Goal: Task Accomplishment & Management: Manage account settings

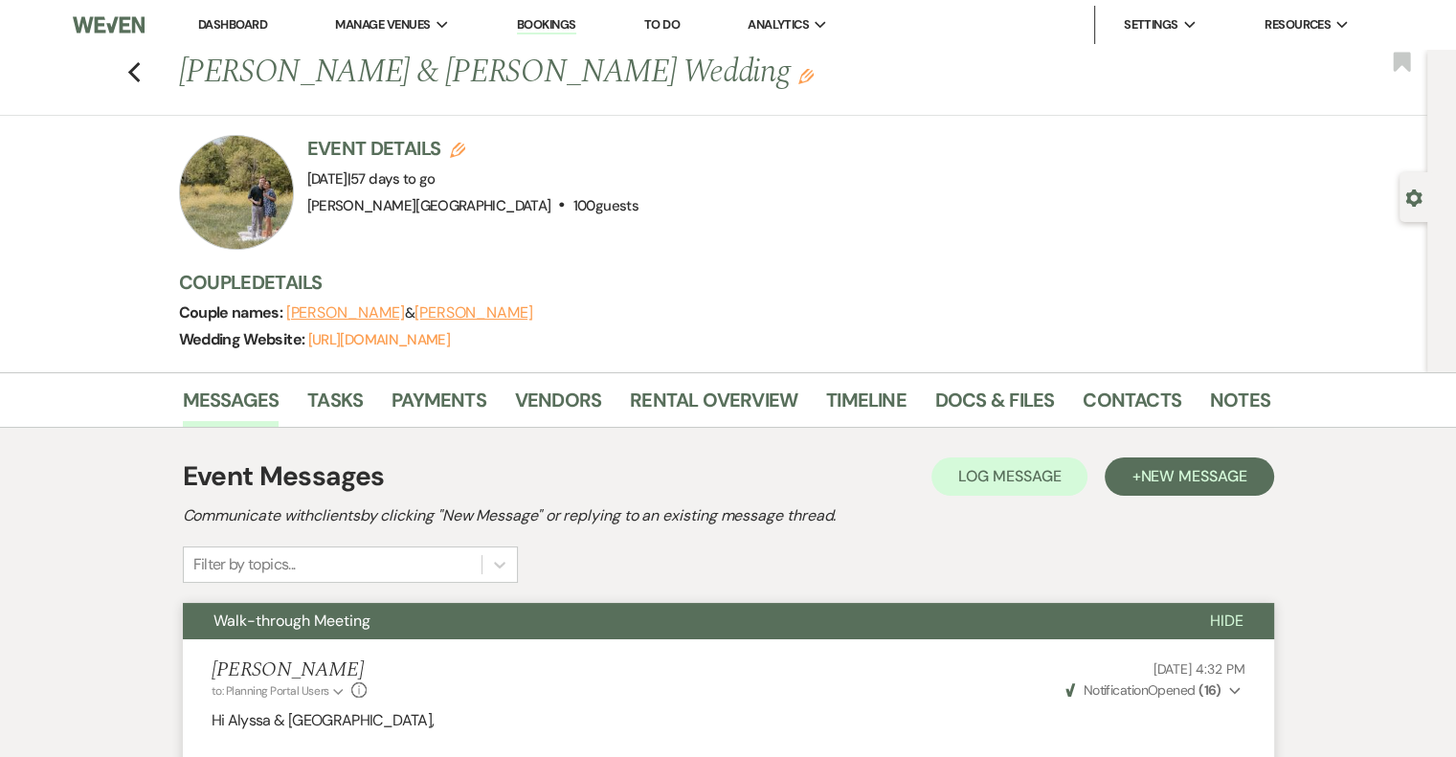
click at [217, 18] on link "Dashboard" at bounding box center [232, 24] width 69 height 16
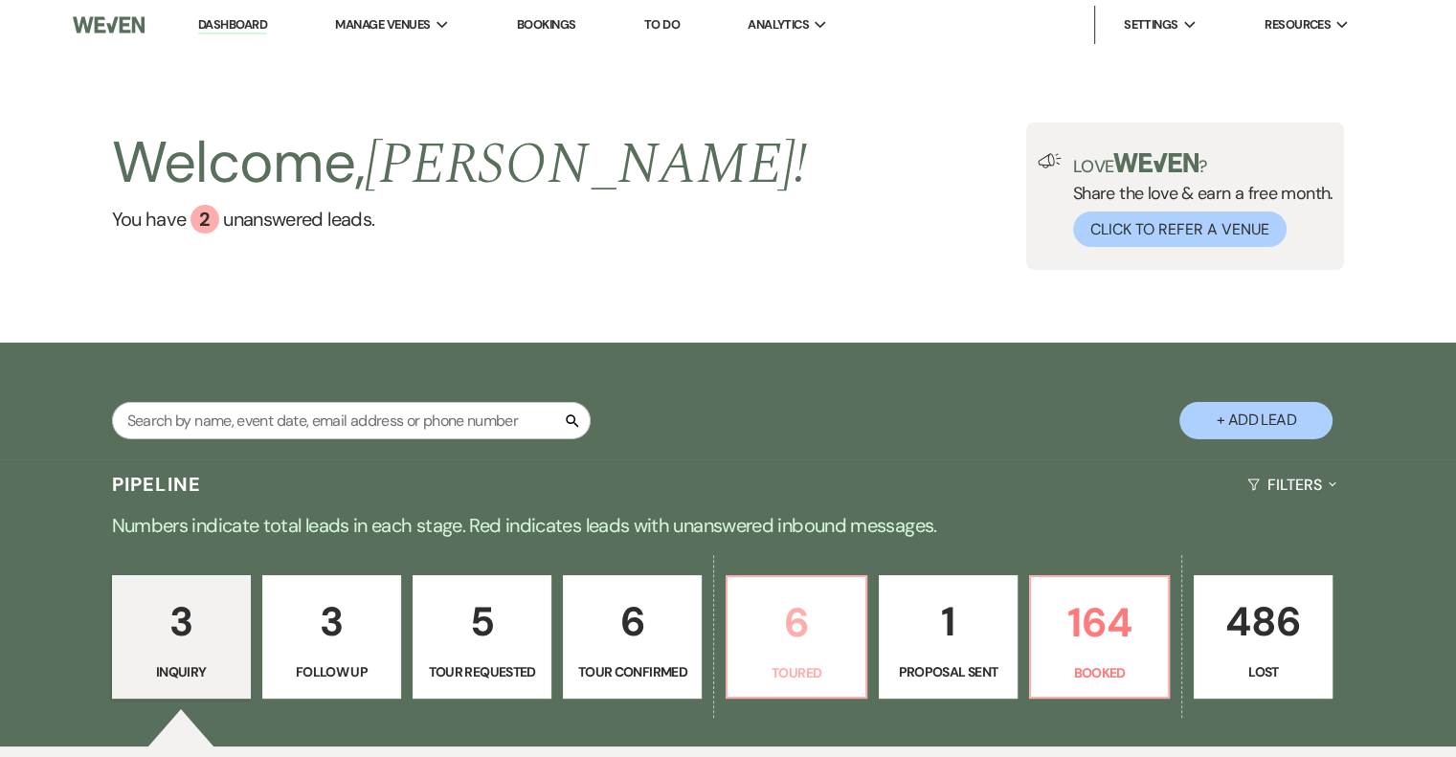
click at [816, 632] on p "6" at bounding box center [796, 623] width 114 height 64
select select "5"
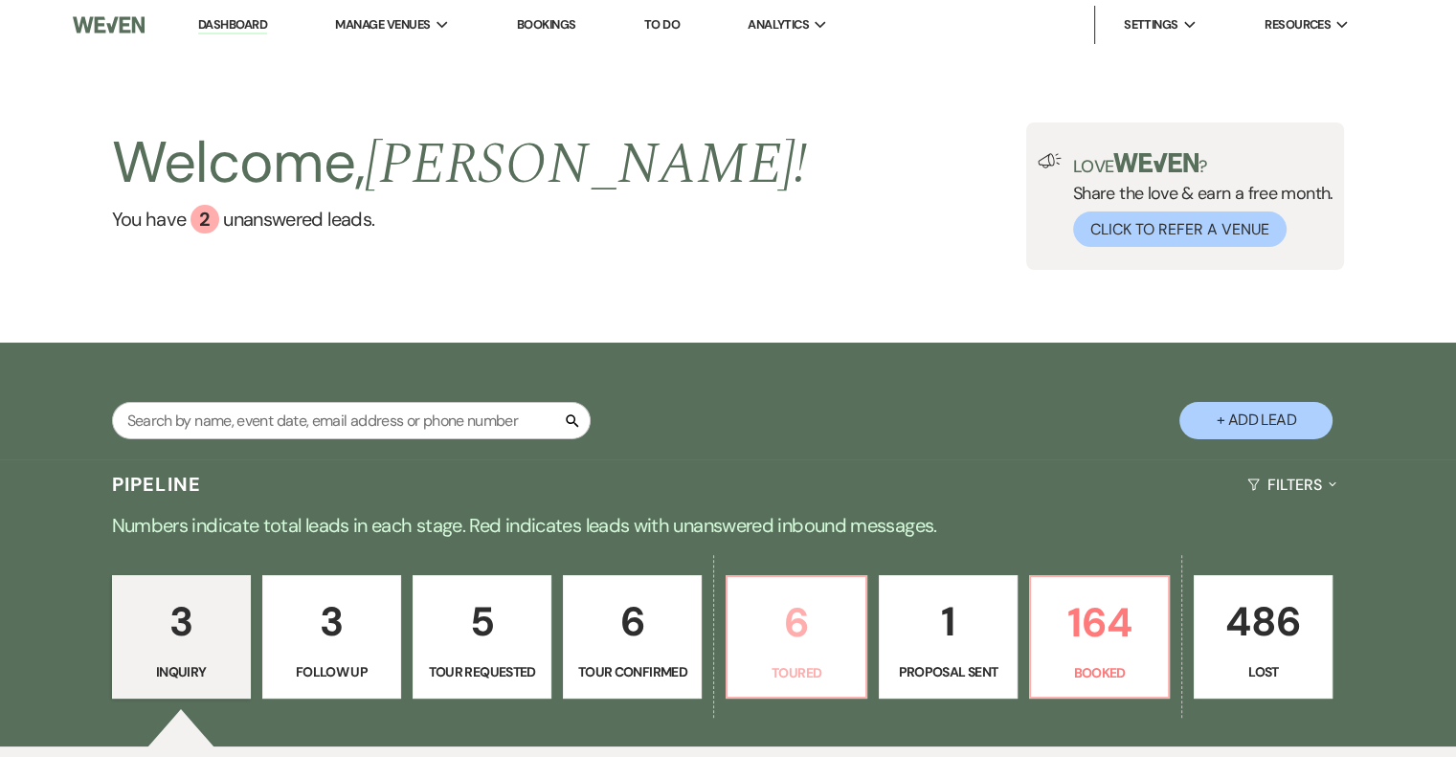
select select "5"
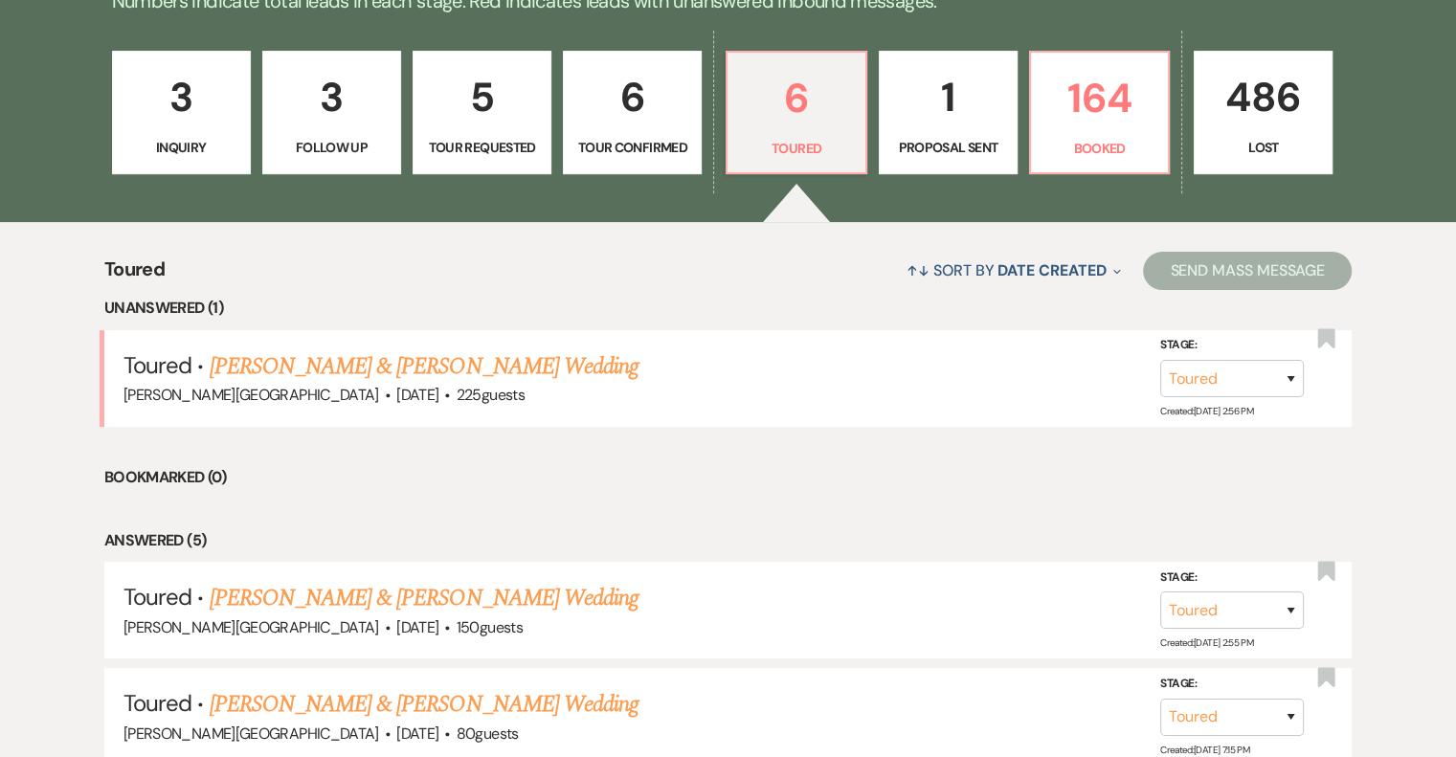
scroll to position [523, 0]
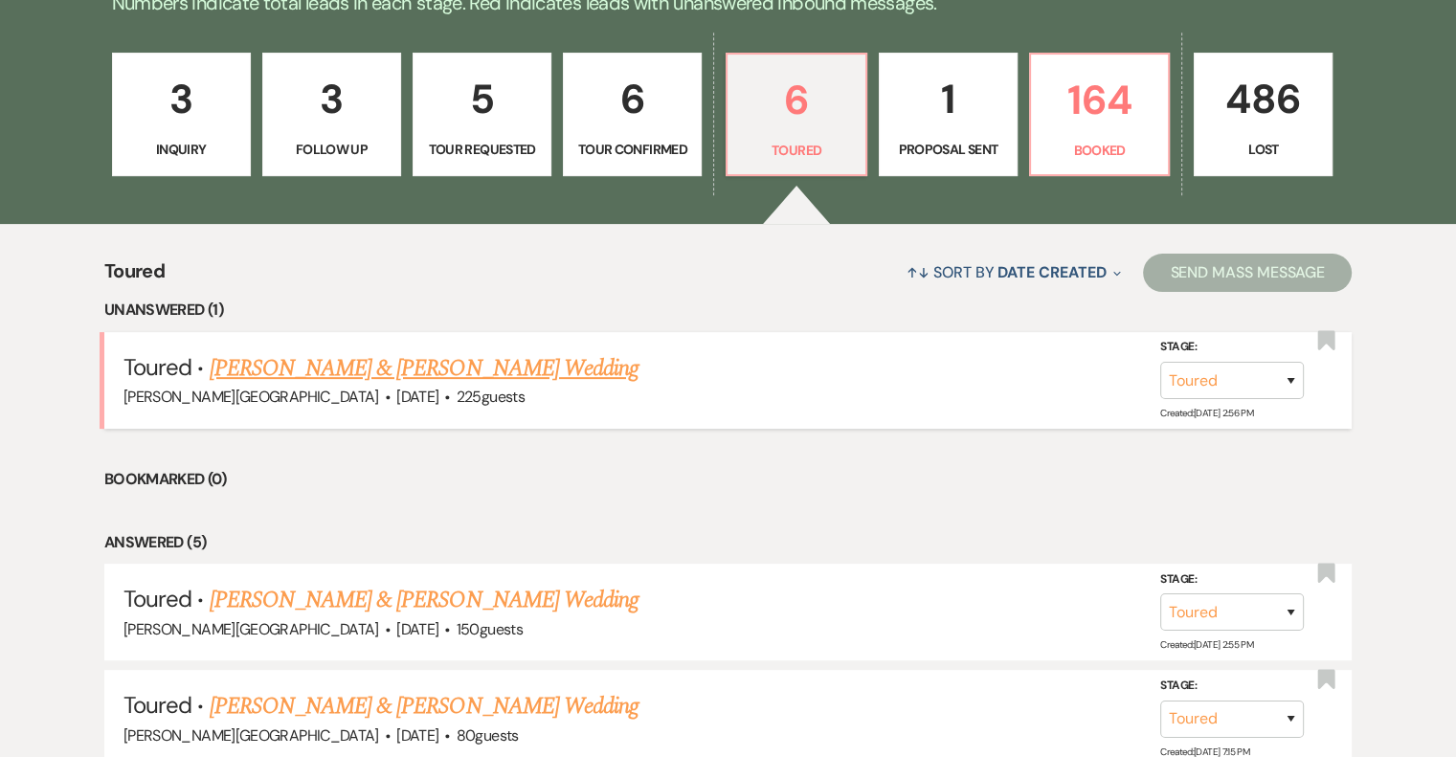
click at [441, 369] on link "[PERSON_NAME] & [PERSON_NAME] Wedding" at bounding box center [424, 368] width 429 height 34
select select "5"
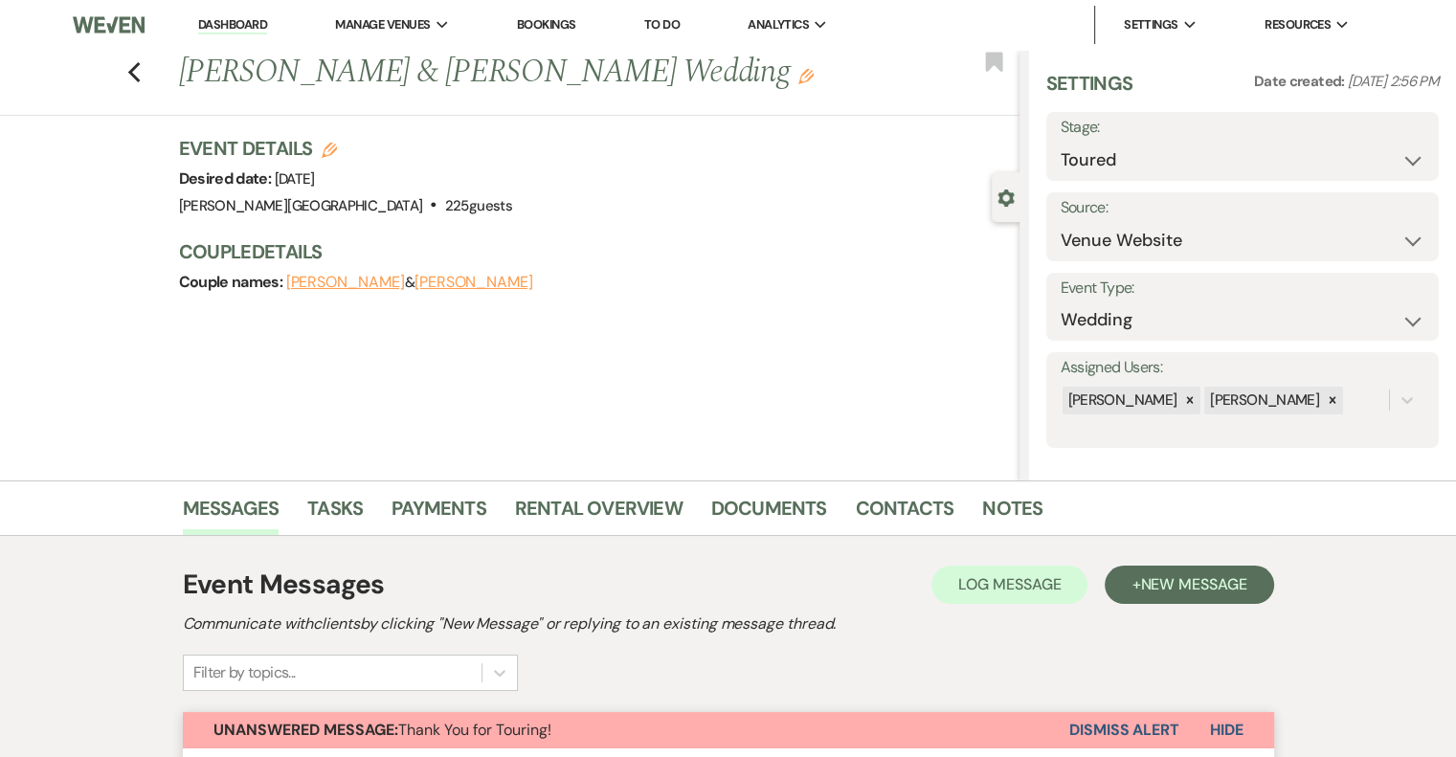
scroll to position [16, 0]
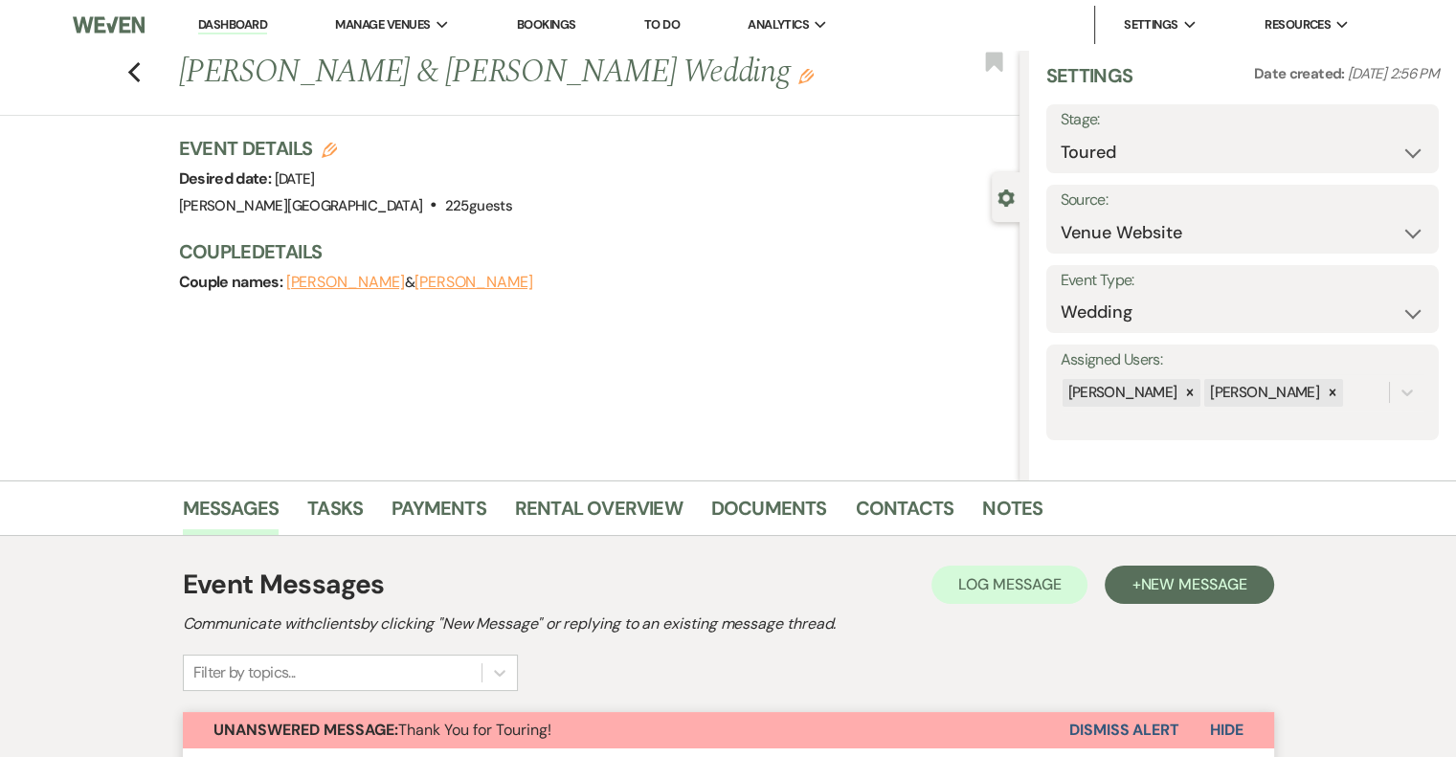
click at [1104, 730] on button "Dismiss Alert" at bounding box center [1124, 730] width 110 height 36
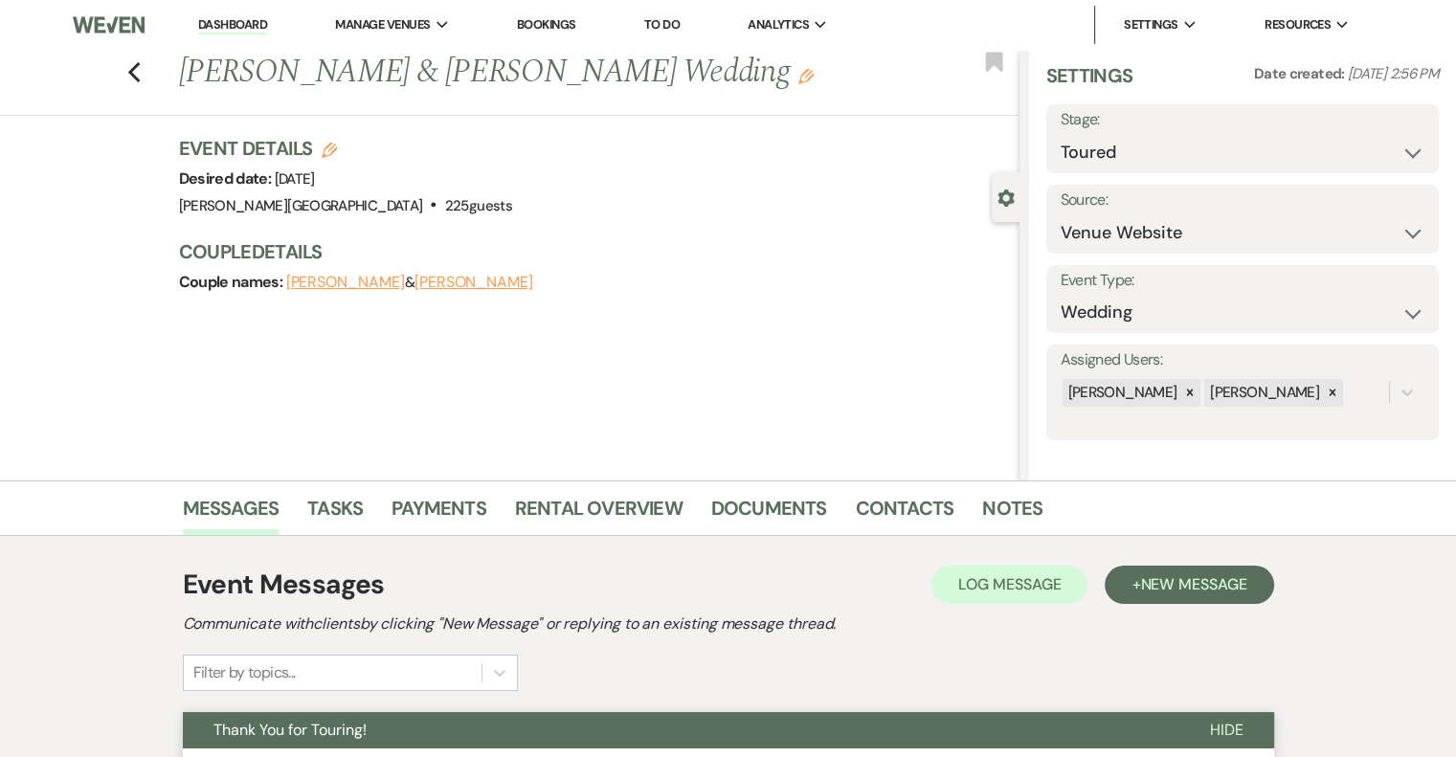
click at [224, 21] on link "Dashboard" at bounding box center [232, 25] width 69 height 18
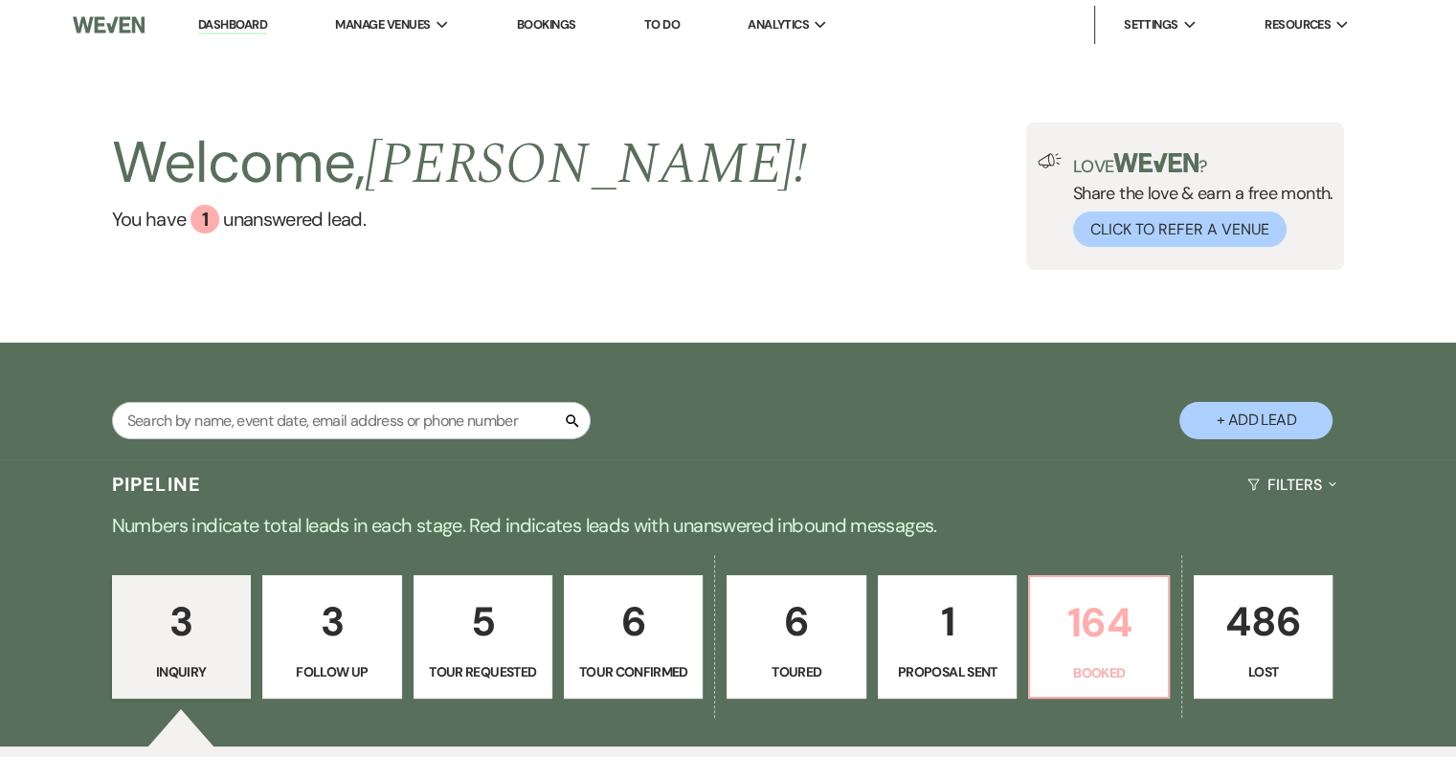
click at [1116, 678] on p "Booked" at bounding box center [1099, 672] width 114 height 21
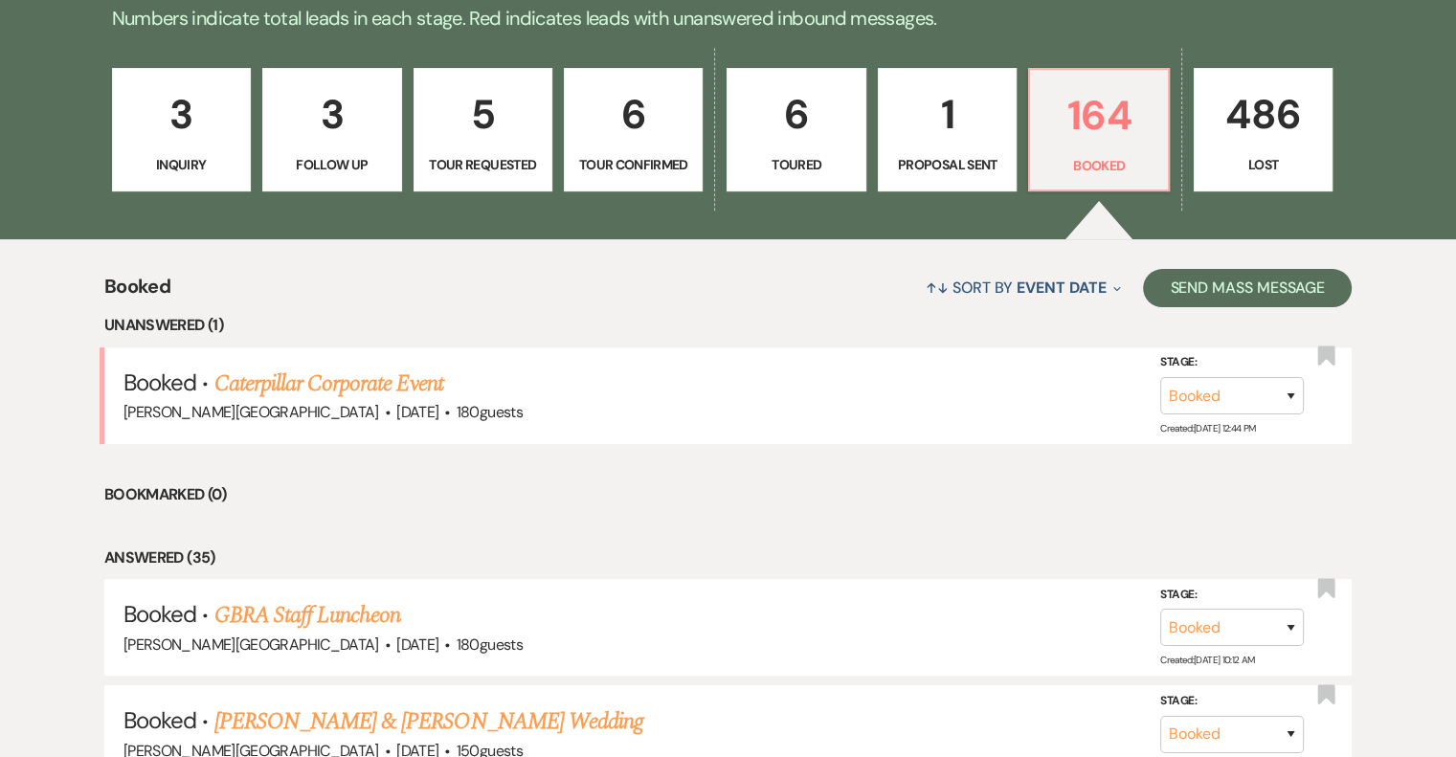
scroll to position [670, 0]
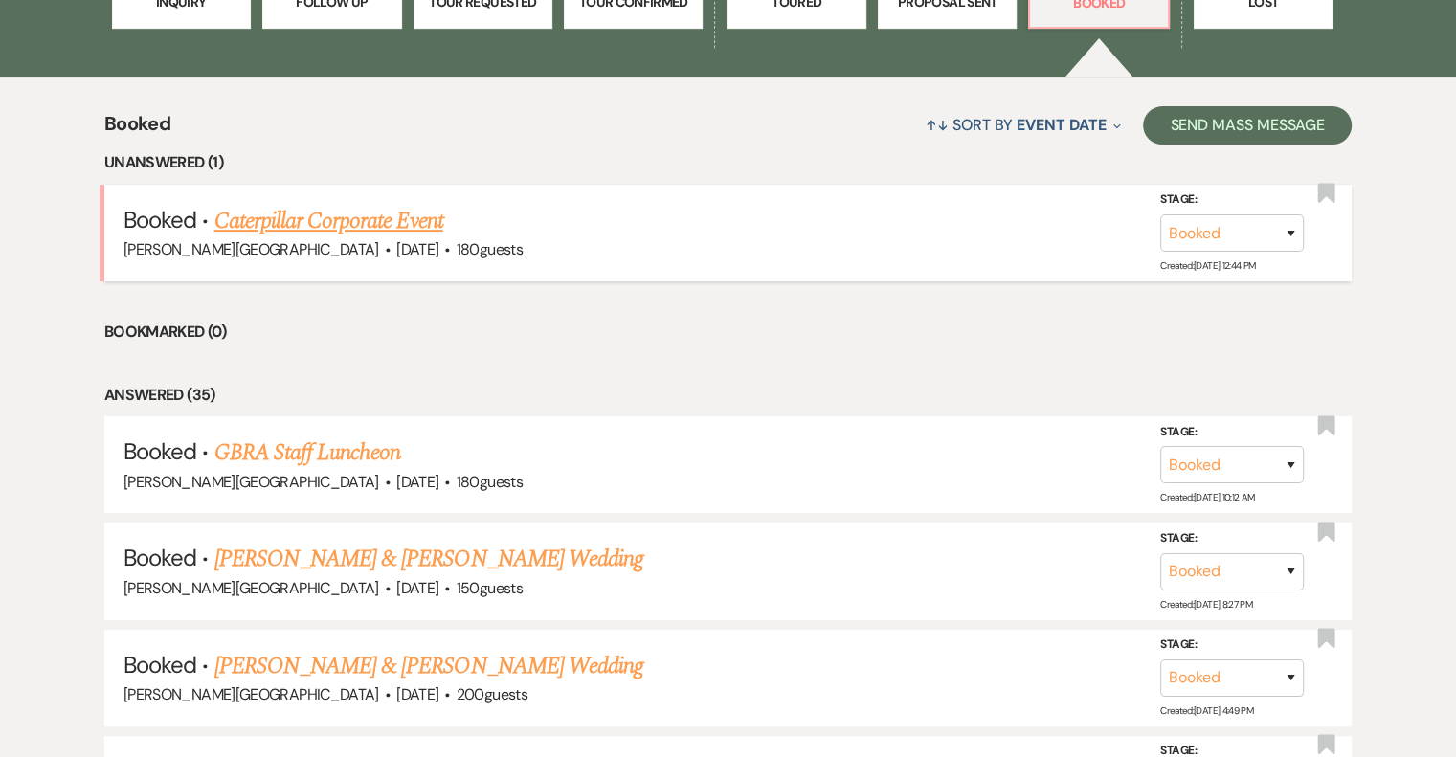
click at [400, 229] on link "Caterpillar Corporate Event" at bounding box center [328, 221] width 229 height 34
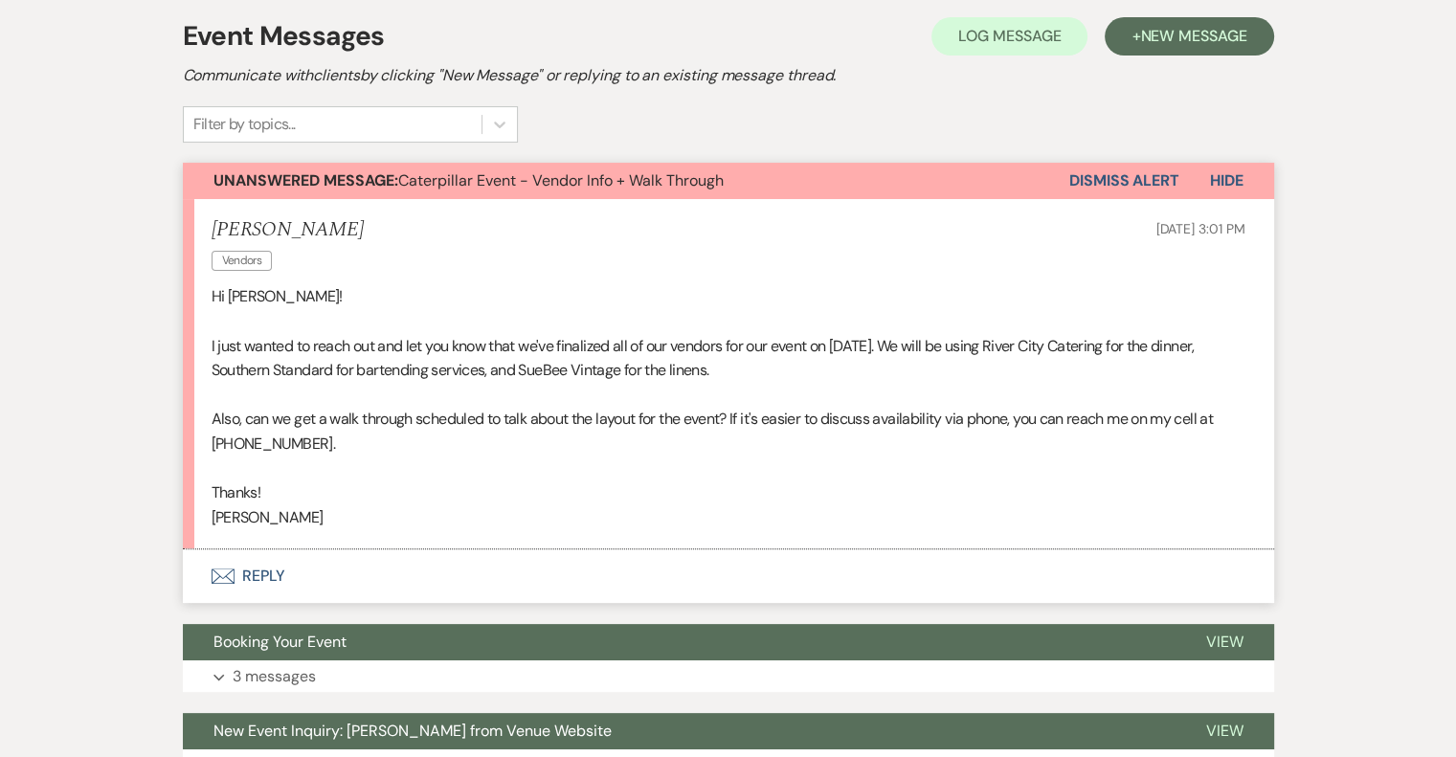
scroll to position [96, 0]
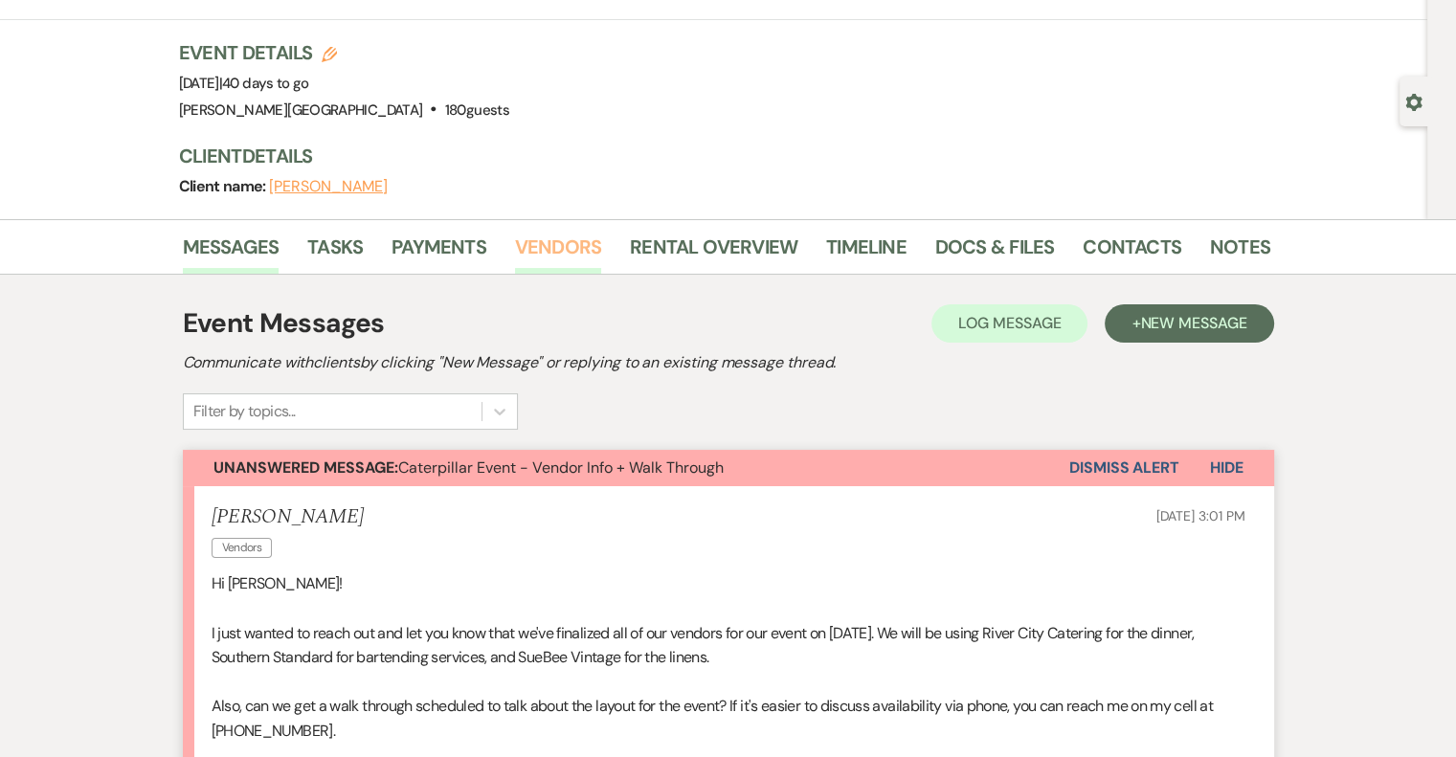
click at [540, 247] on link "Vendors" at bounding box center [558, 253] width 86 height 42
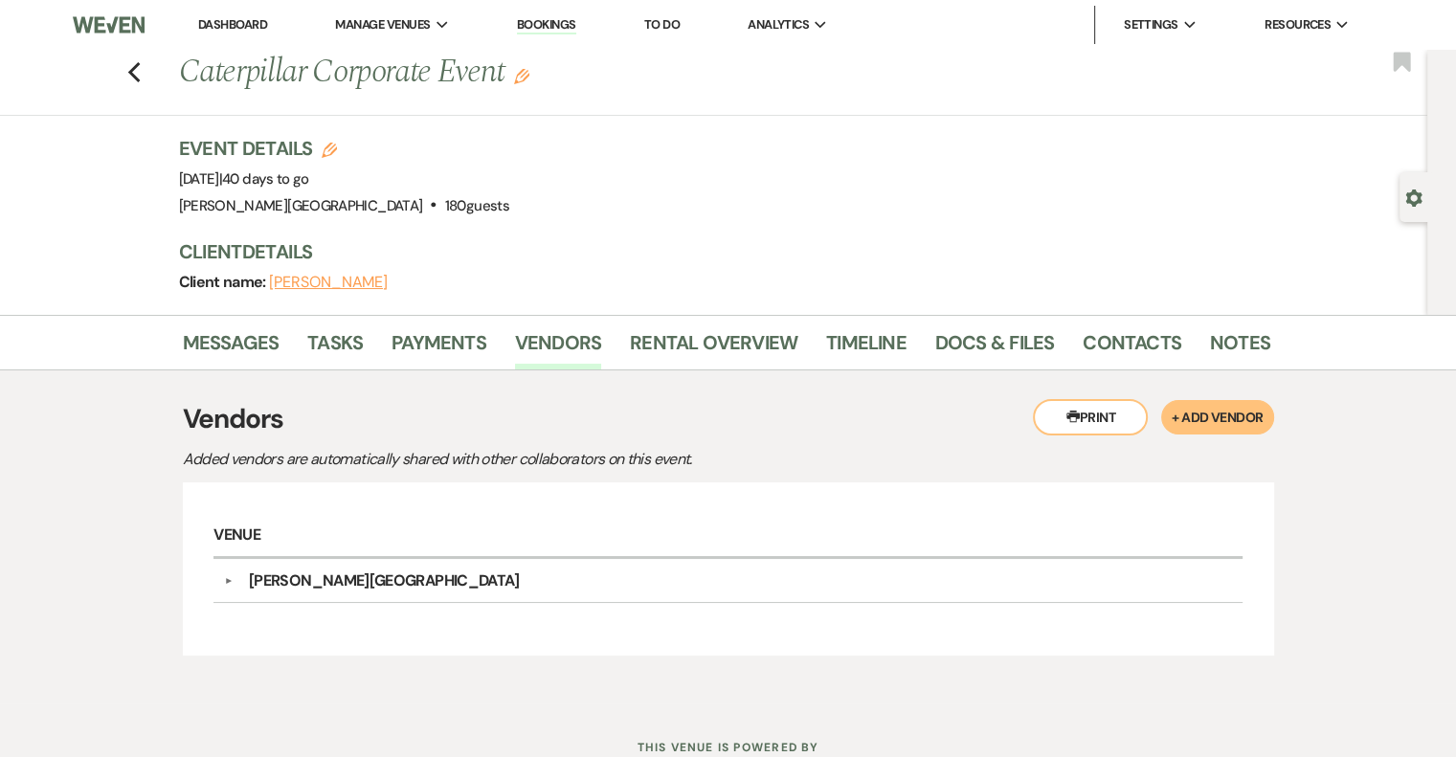
click at [1223, 415] on button "+ Add Vendor" at bounding box center [1217, 417] width 112 height 34
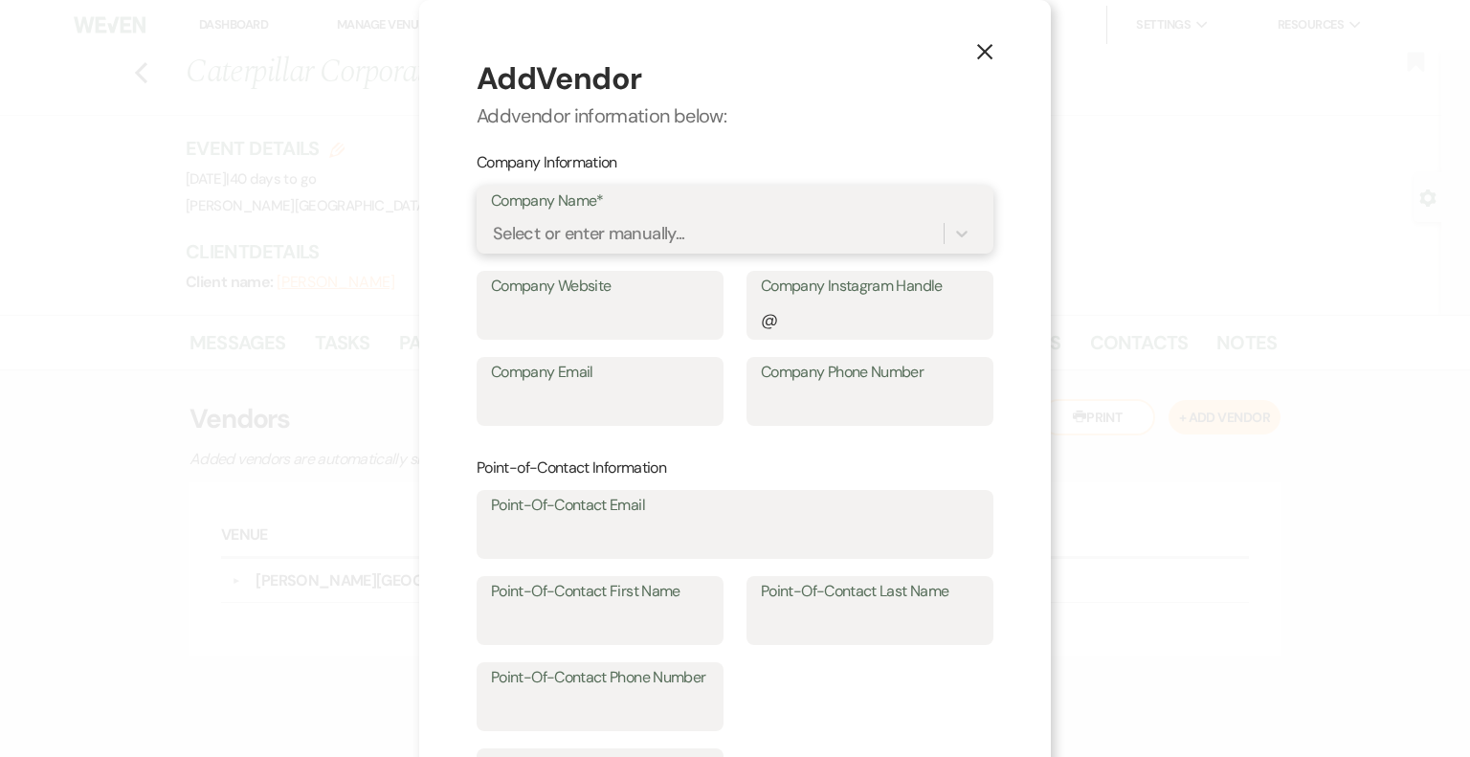
click at [670, 232] on div "Select or enter manually..." at bounding box center [589, 234] width 192 height 26
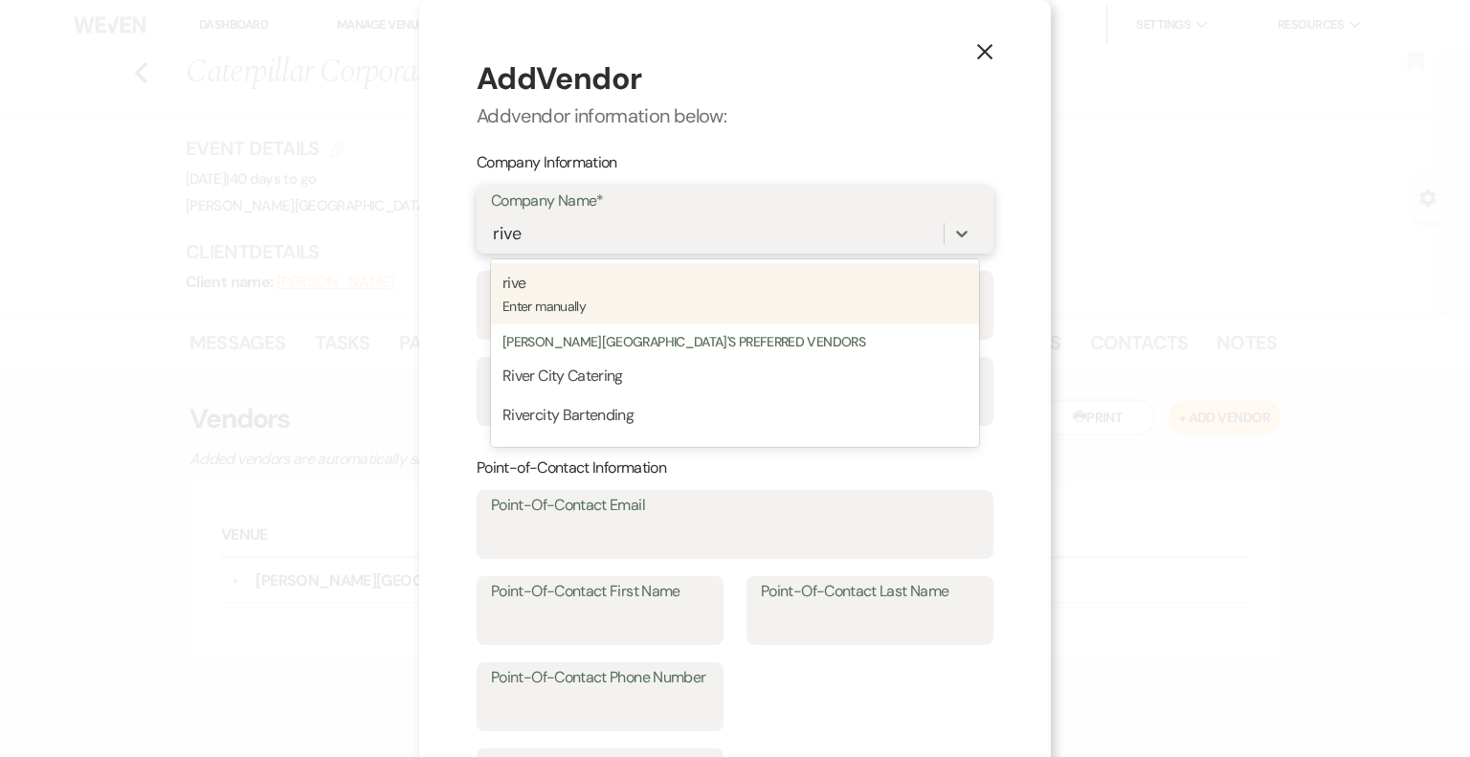
type input "river"
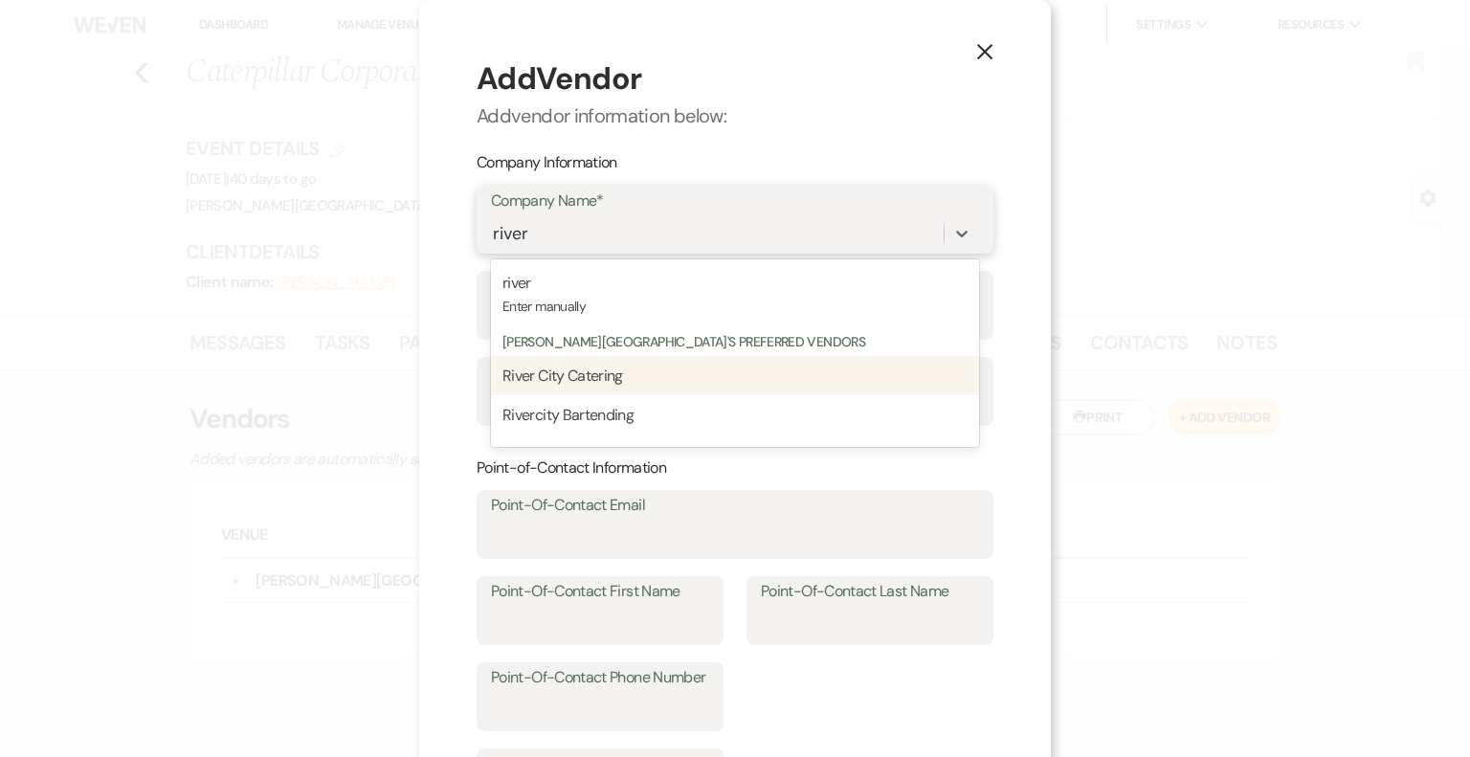
click at [587, 387] on p "River City Catering" at bounding box center [735, 376] width 465 height 25
type input "[EMAIL_ADDRESS][DOMAIN_NAME]"
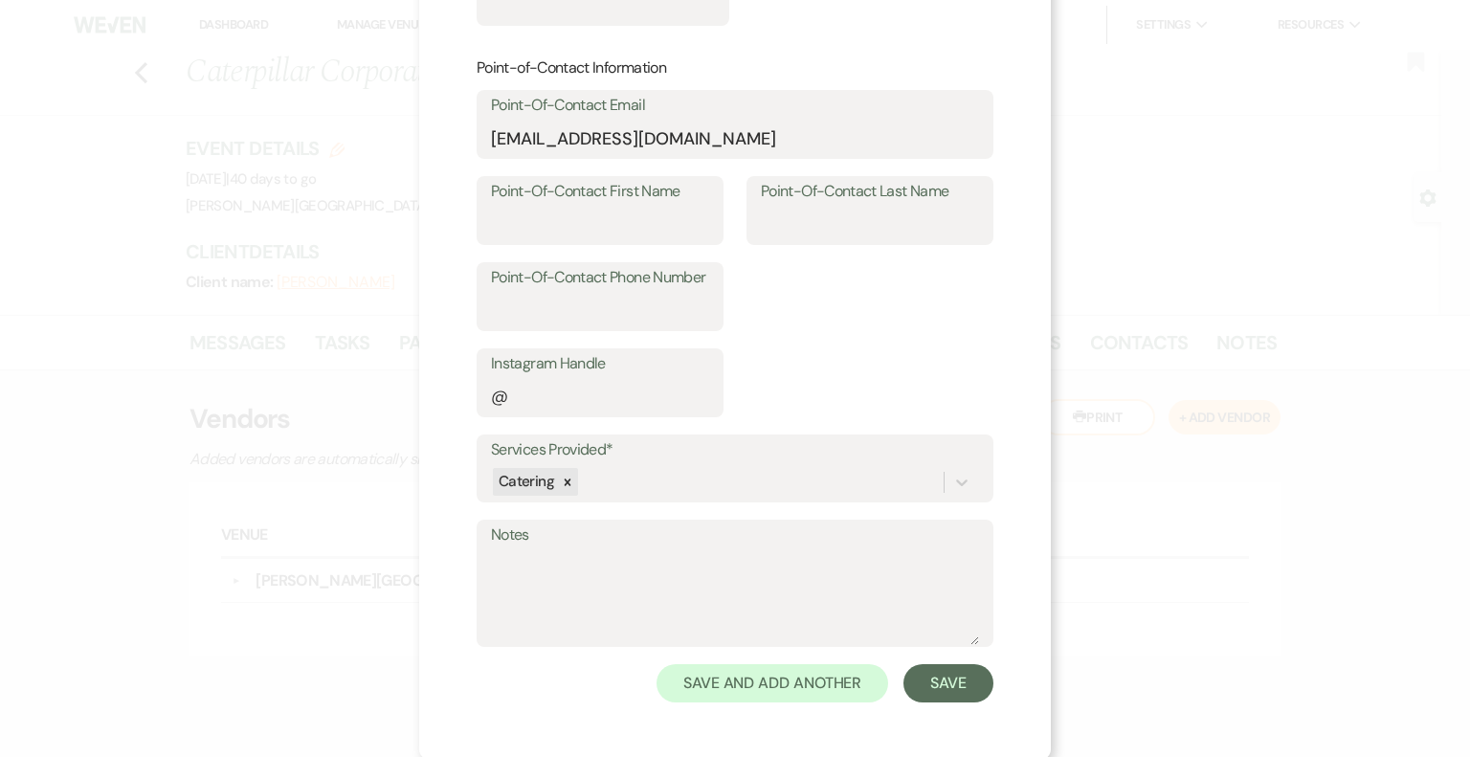
scroll to position [402, 0]
click at [928, 683] on button "Save" at bounding box center [949, 681] width 90 height 38
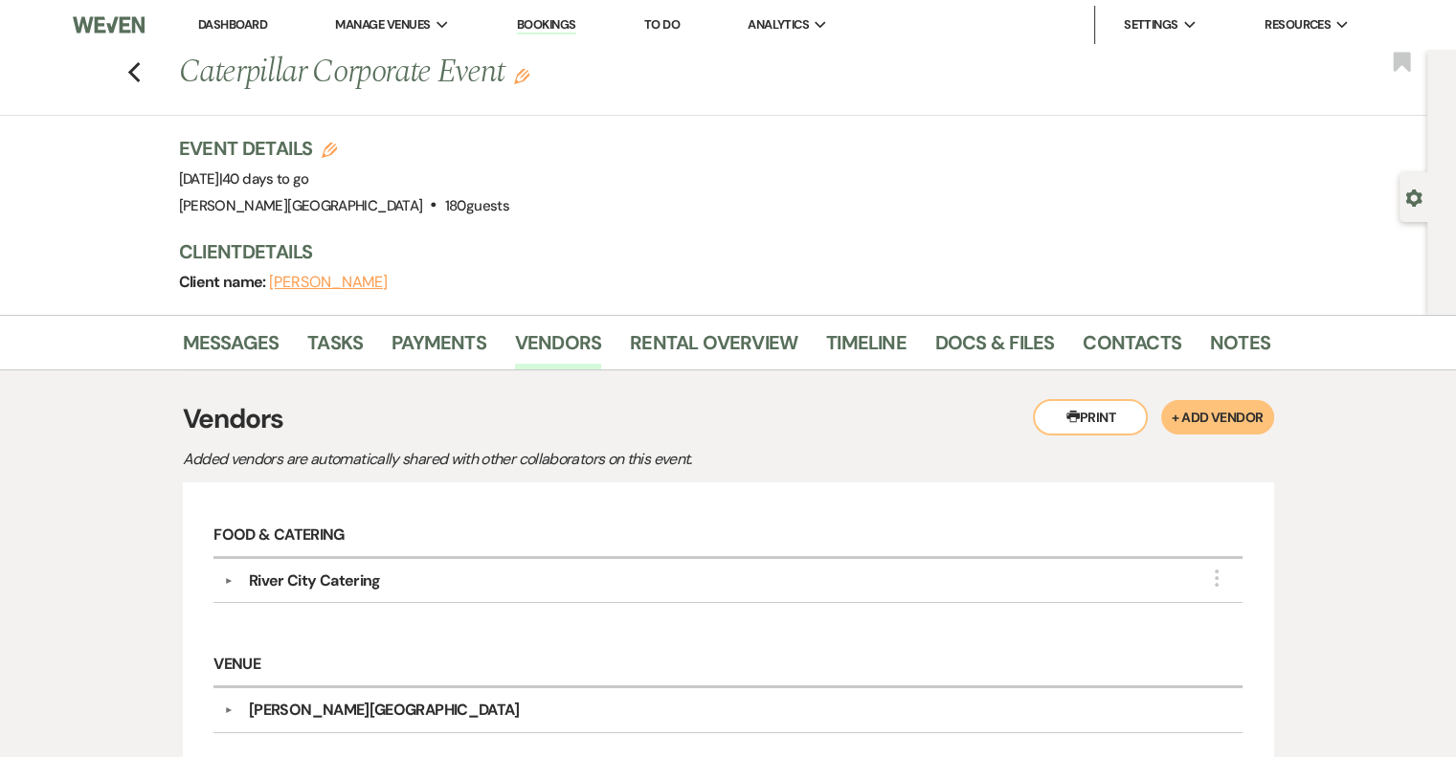
click at [1205, 412] on button "+ Add Vendor" at bounding box center [1217, 417] width 112 height 34
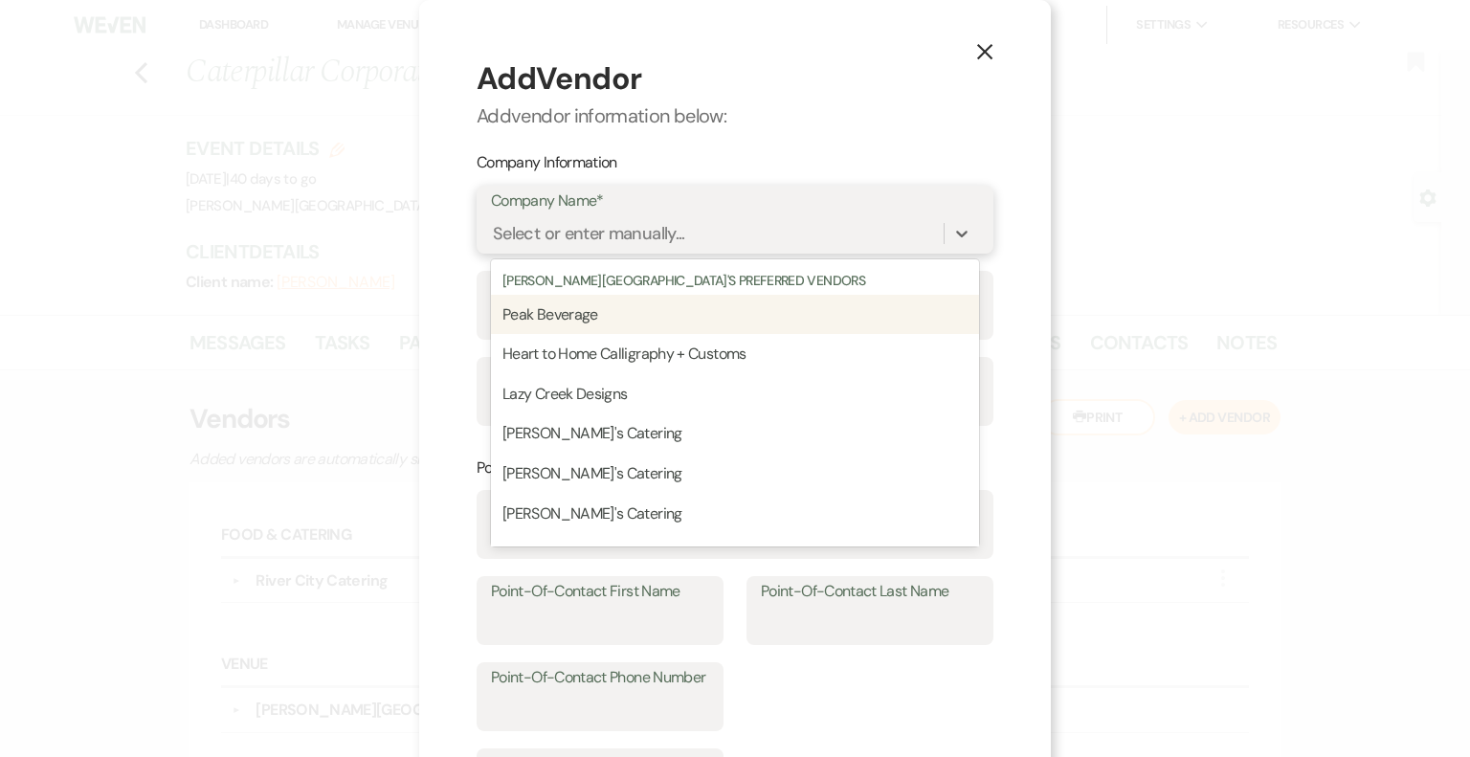
click at [623, 242] on div "Select or enter manually..." at bounding box center [589, 234] width 192 height 26
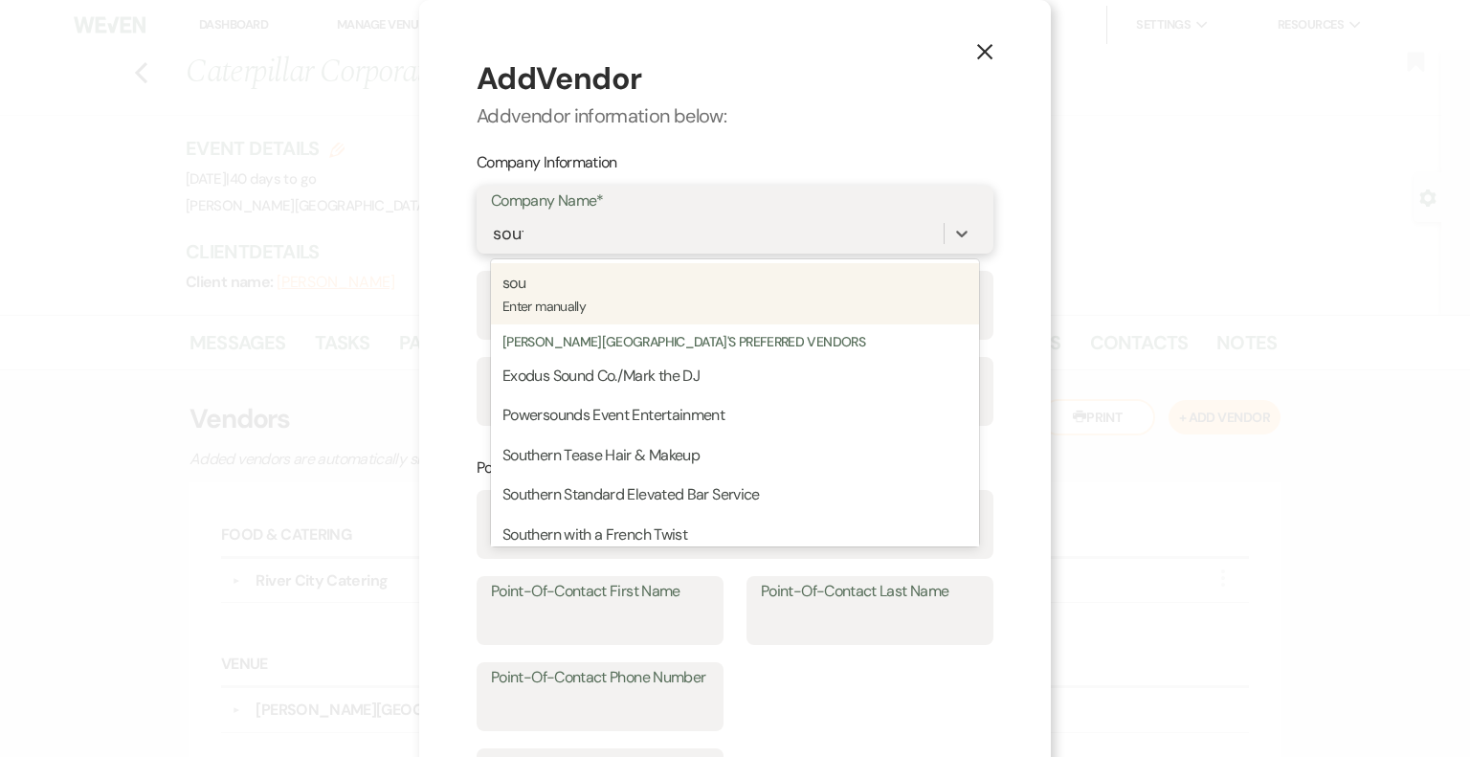
type input "south"
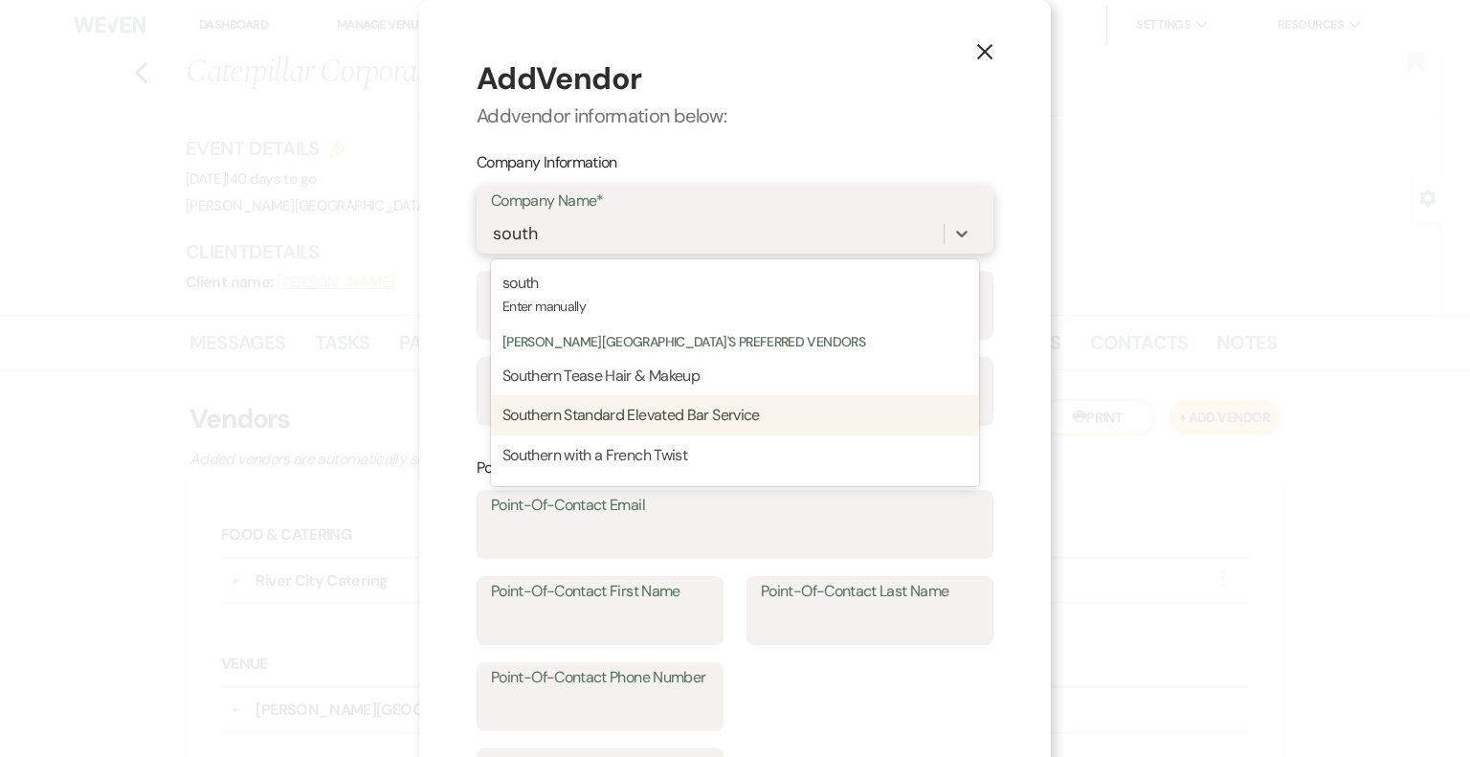
click at [624, 424] on span "Southern Standard Elevated Bar Service" at bounding box center [632, 415] width 258 height 20
type input "8302372332"
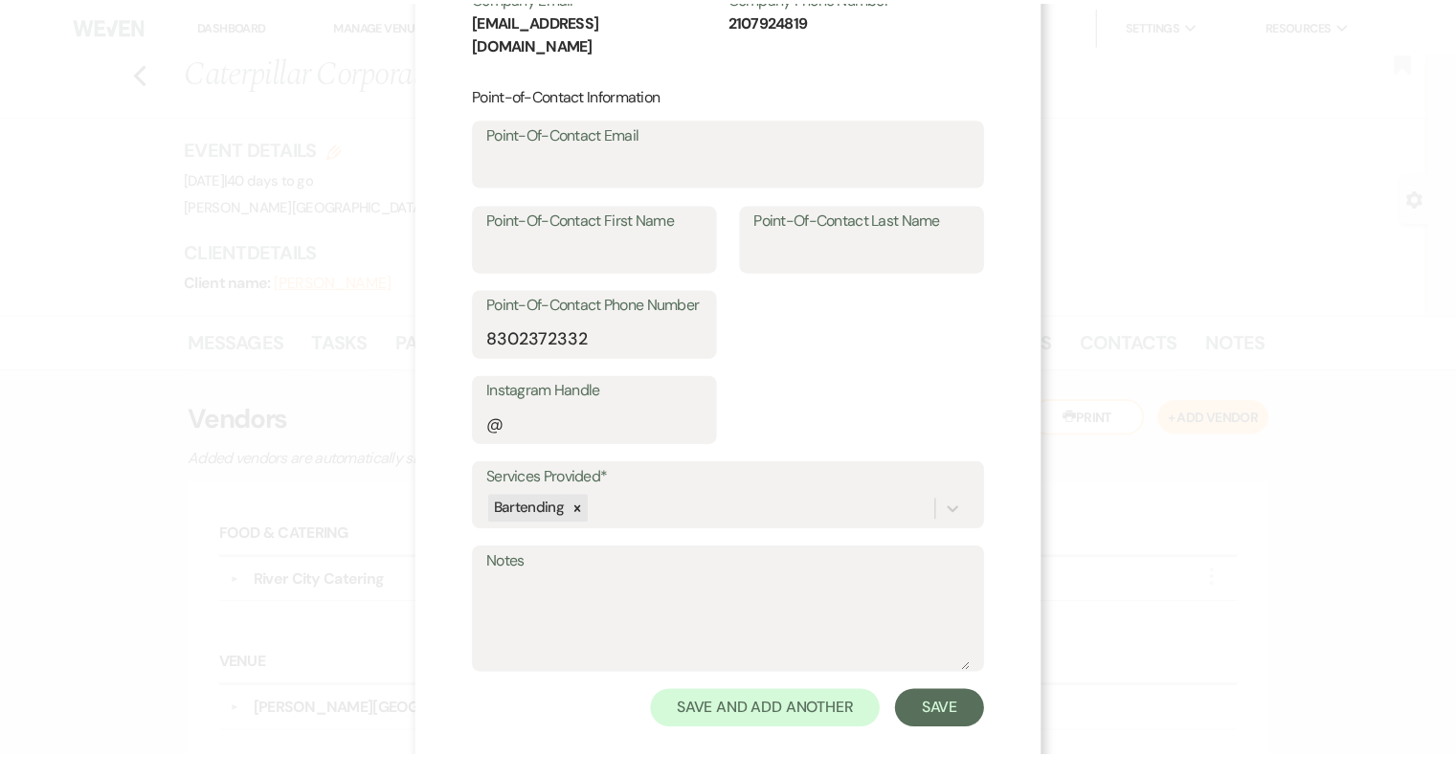
scroll to position [352, 0]
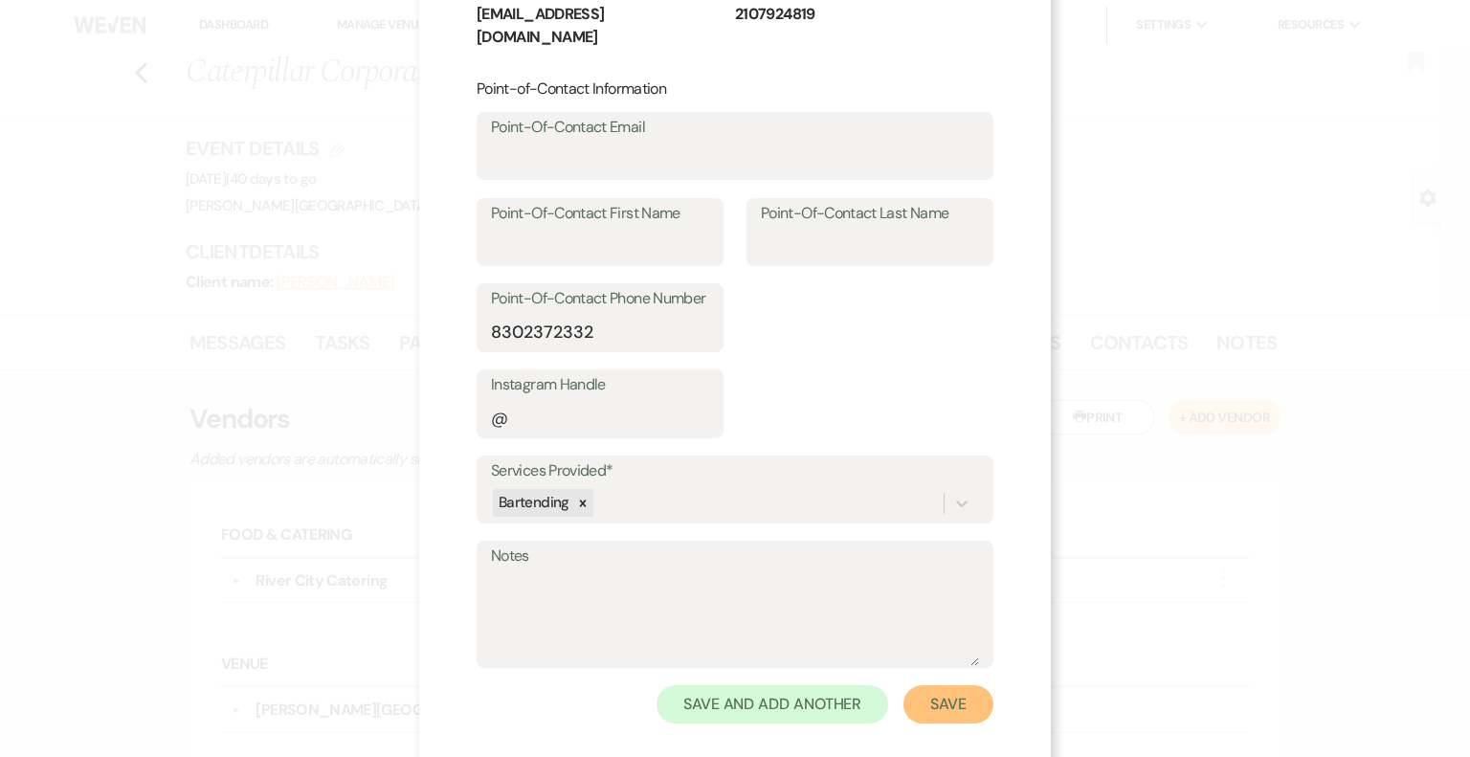
click at [949, 685] on button "Save" at bounding box center [949, 704] width 90 height 38
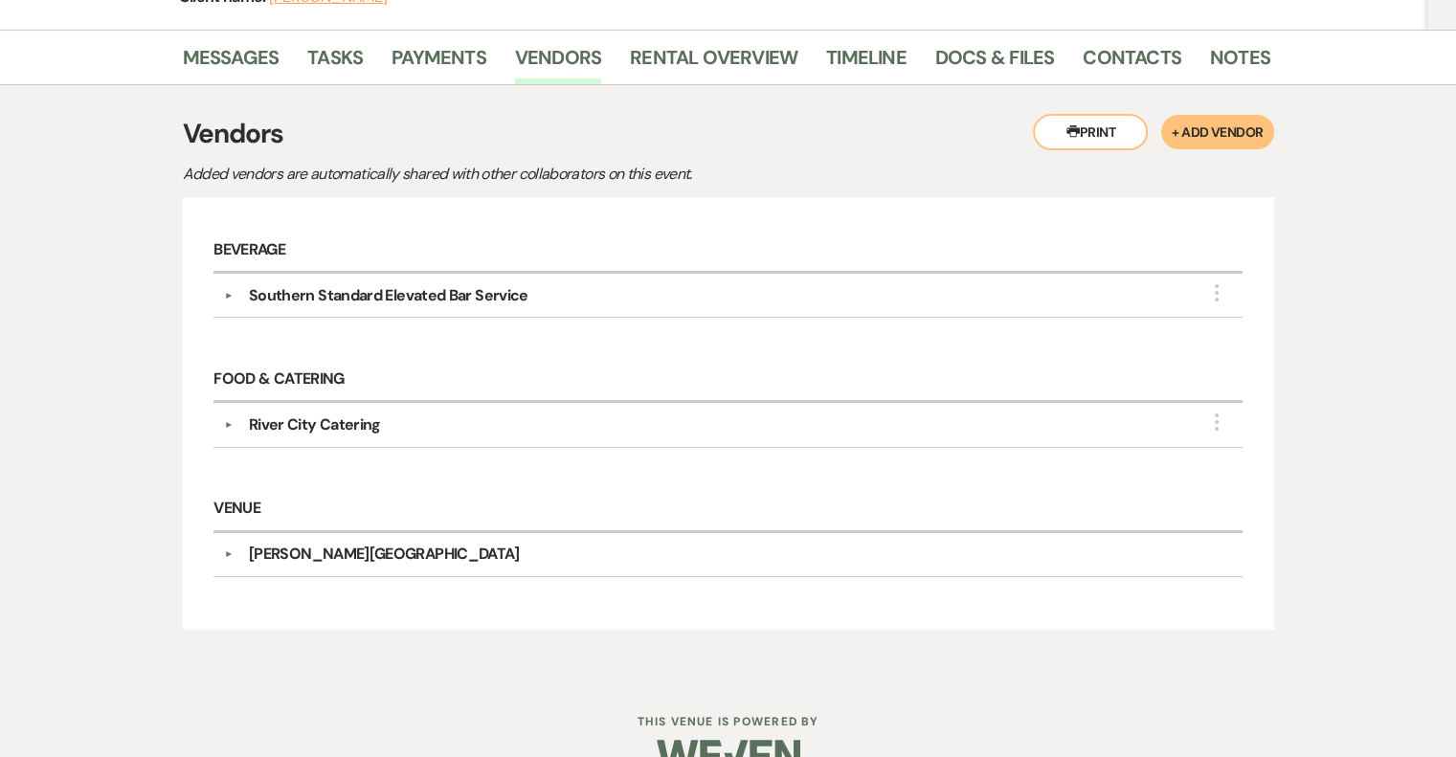
scroll to position [287, 0]
click at [225, 419] on button "▼" at bounding box center [228, 423] width 23 height 10
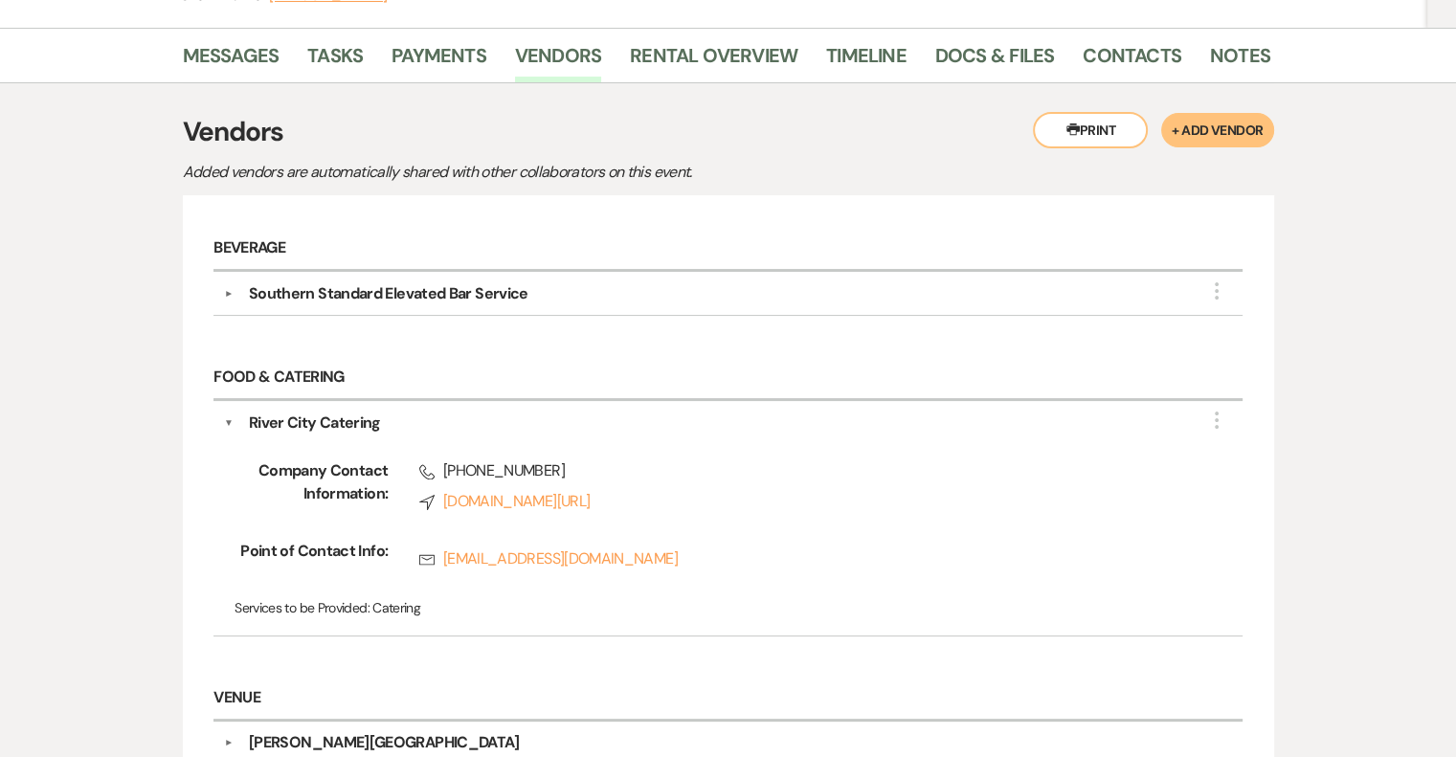
click at [225, 419] on button "▼" at bounding box center [229, 423] width 10 height 23
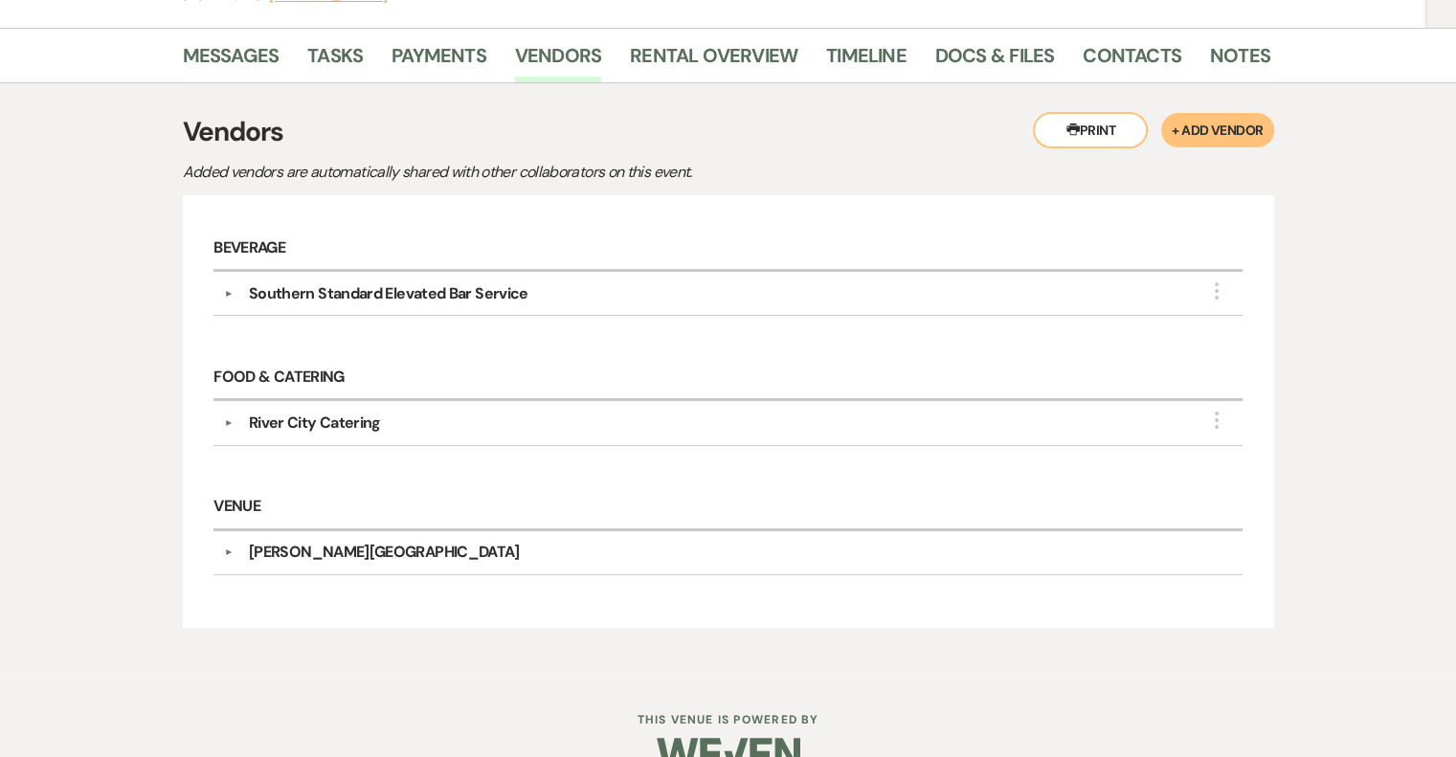
click at [230, 289] on button "▼" at bounding box center [228, 294] width 23 height 10
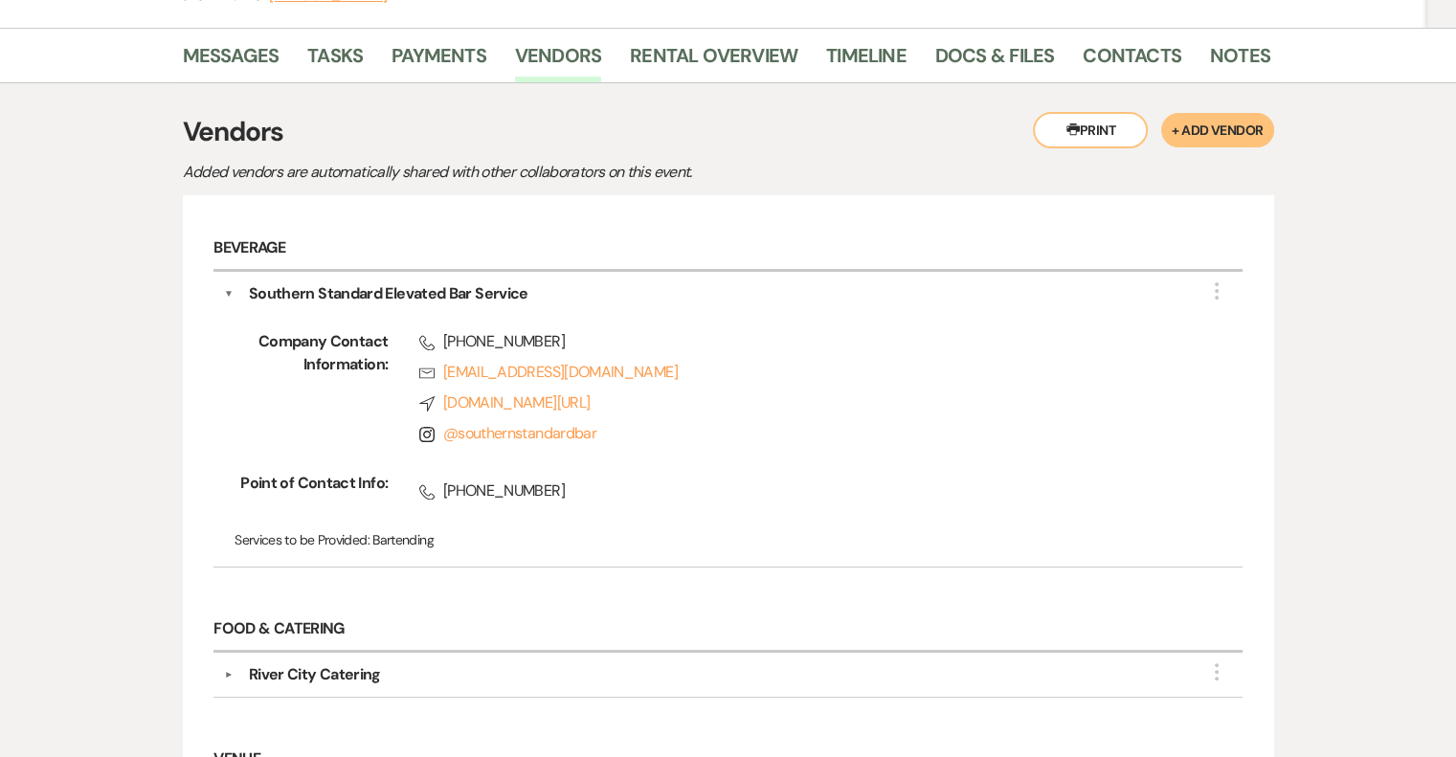
click at [230, 288] on button "▼" at bounding box center [229, 293] width 10 height 23
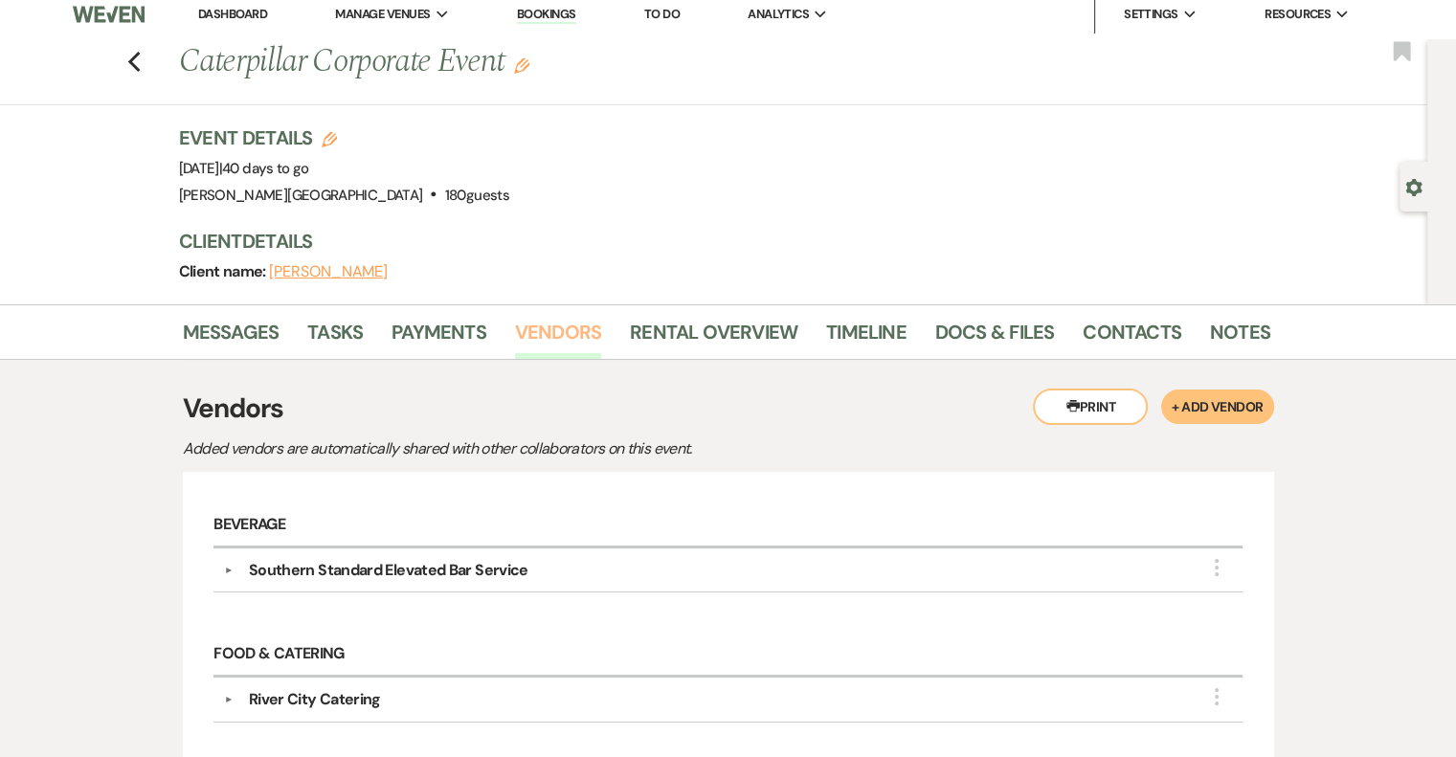
scroll to position [0, 0]
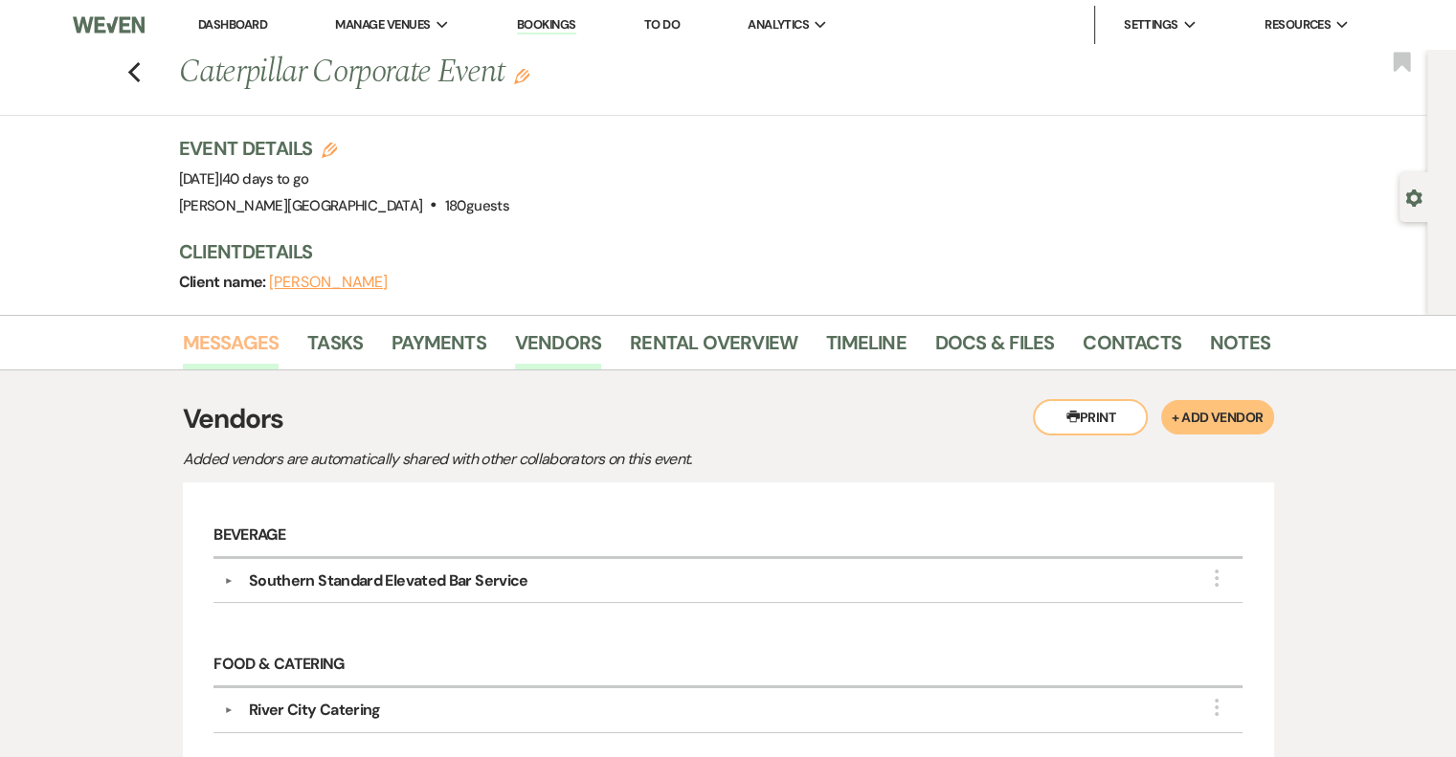
click at [235, 348] on link "Messages" at bounding box center [231, 348] width 97 height 42
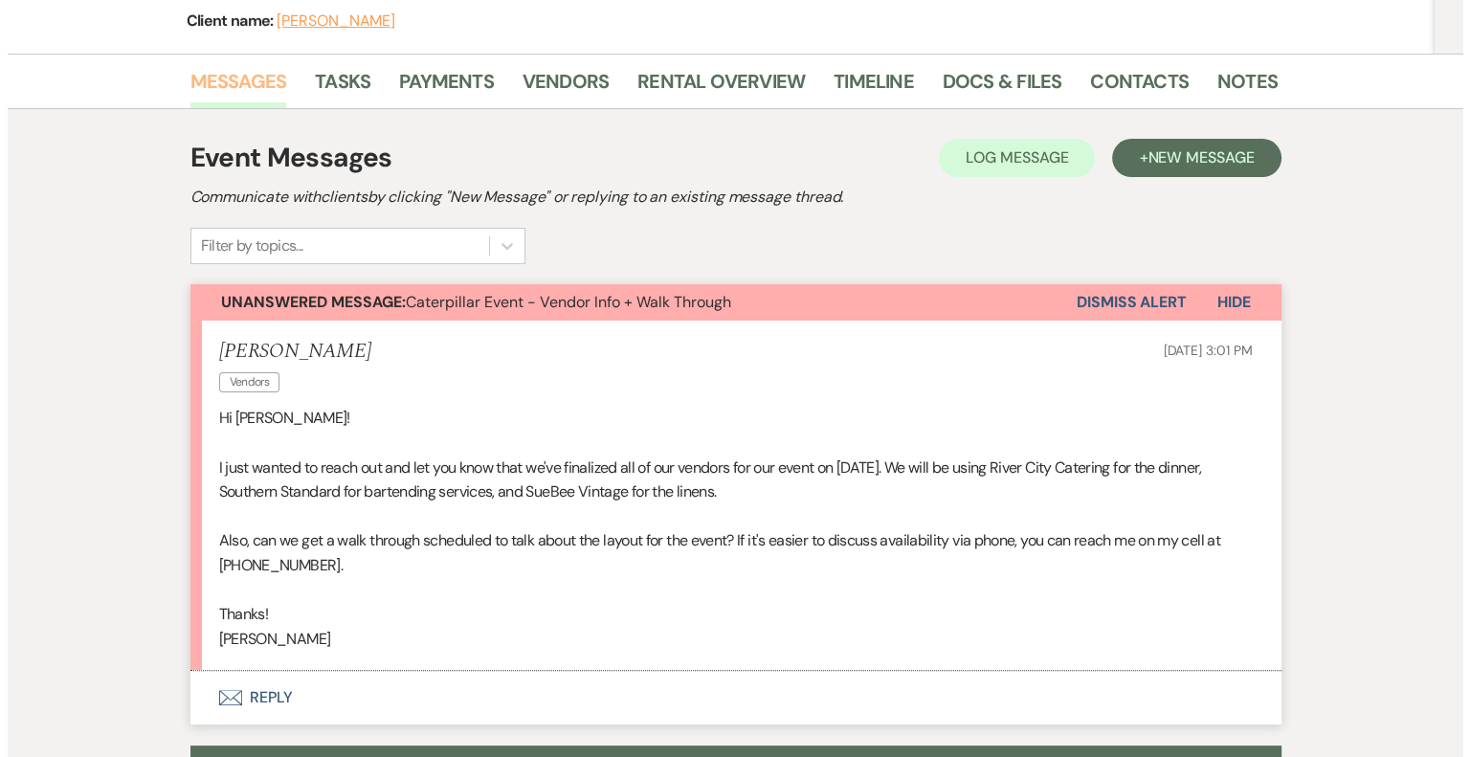
scroll to position [191, 0]
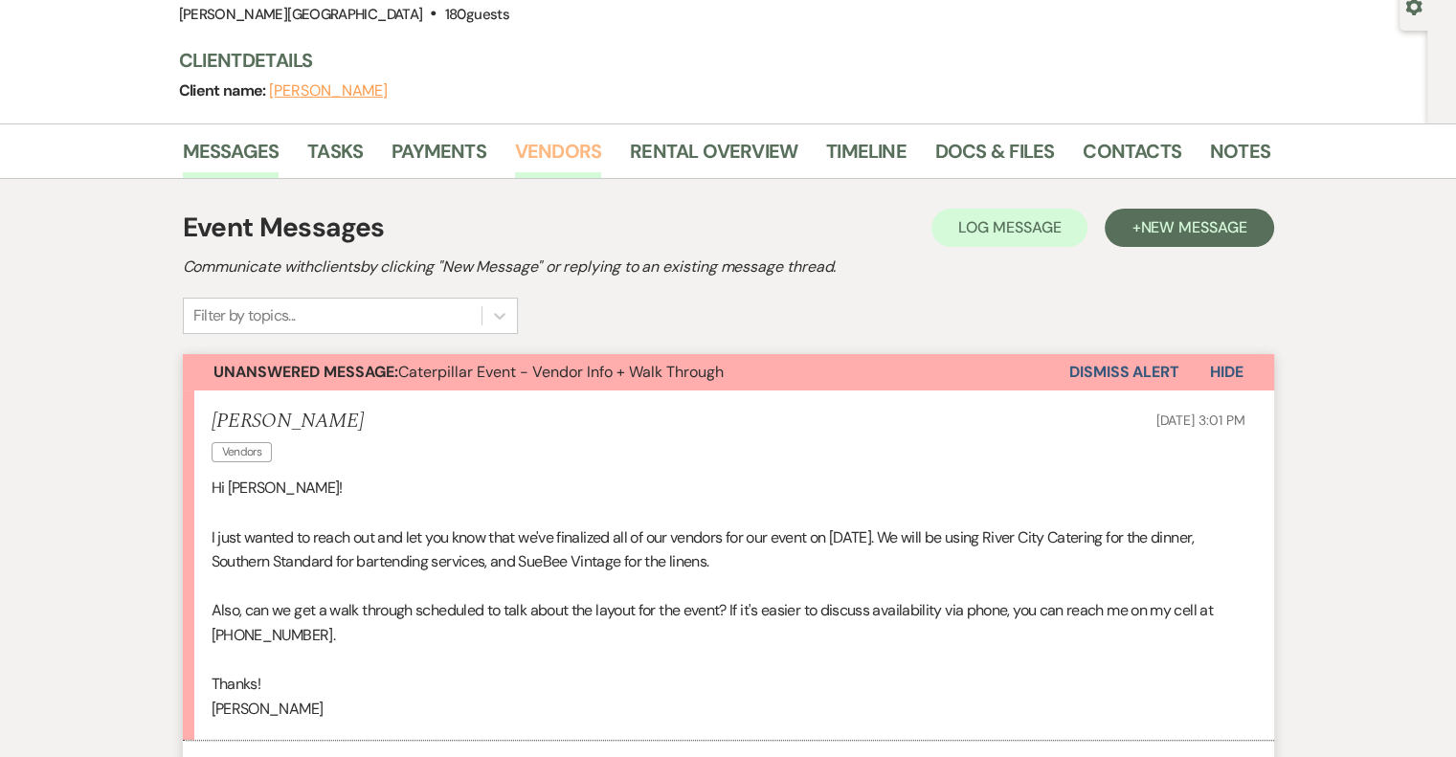
click at [530, 154] on link "Vendors" at bounding box center [558, 157] width 86 height 42
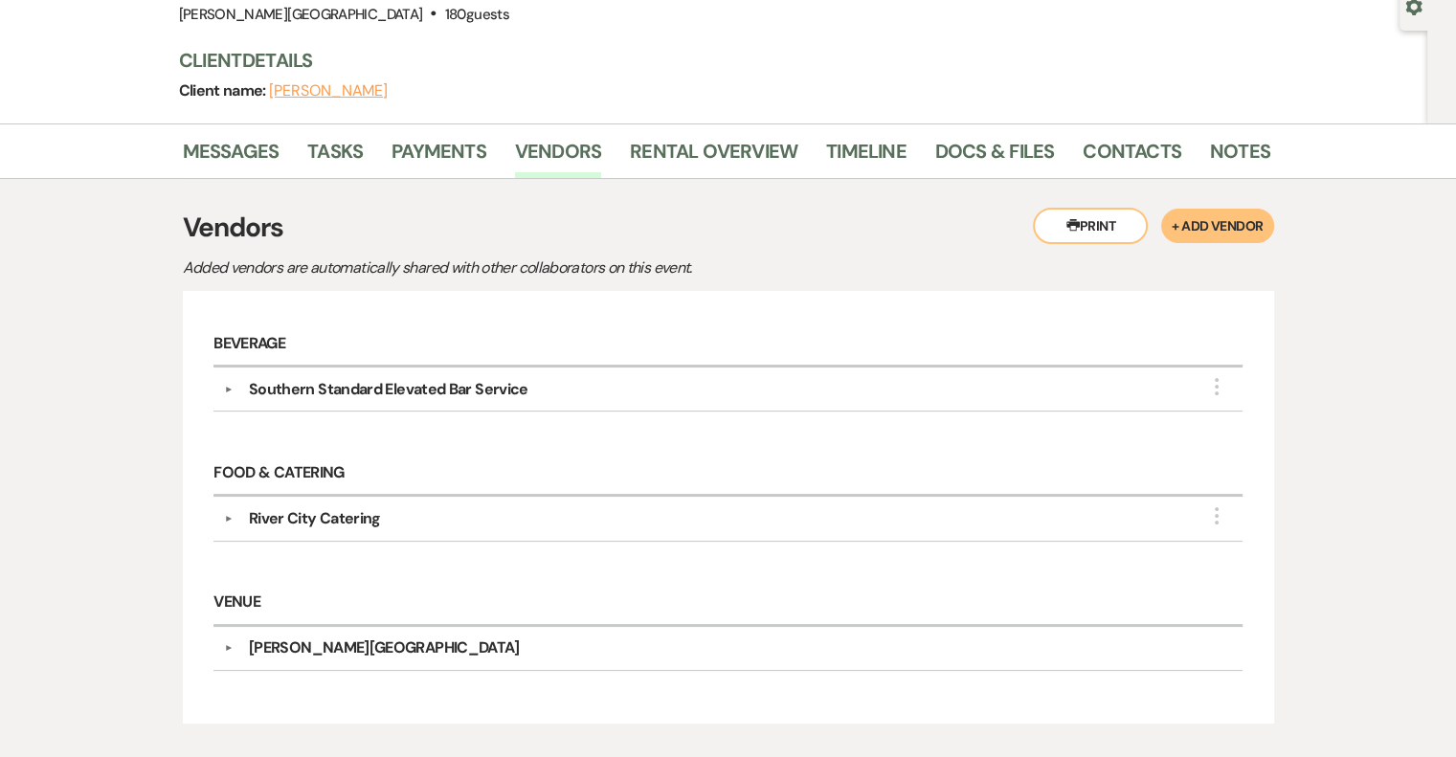
click at [1214, 229] on button "+ Add Vendor" at bounding box center [1217, 226] width 112 height 34
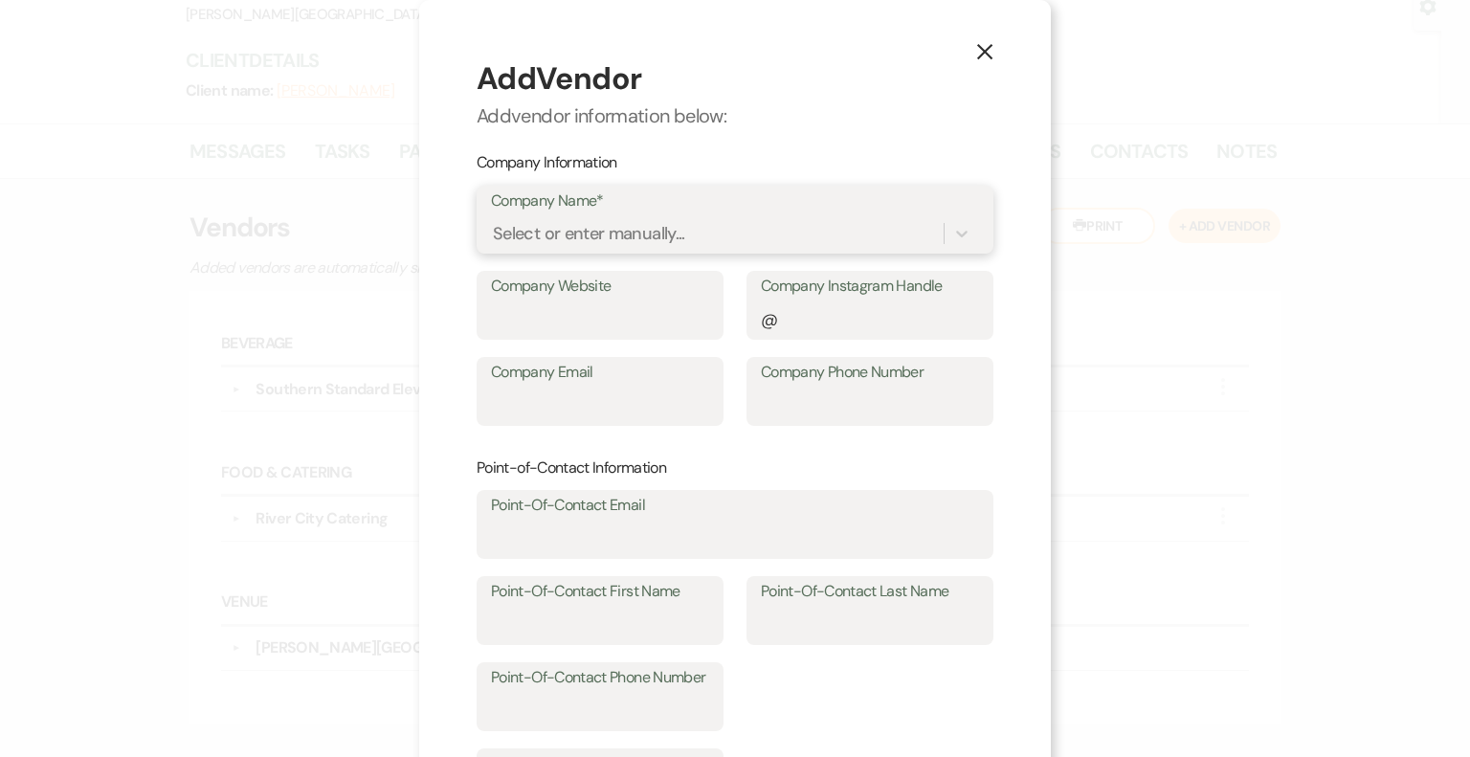
click at [537, 236] on div "Select or enter manually..." at bounding box center [589, 234] width 192 height 26
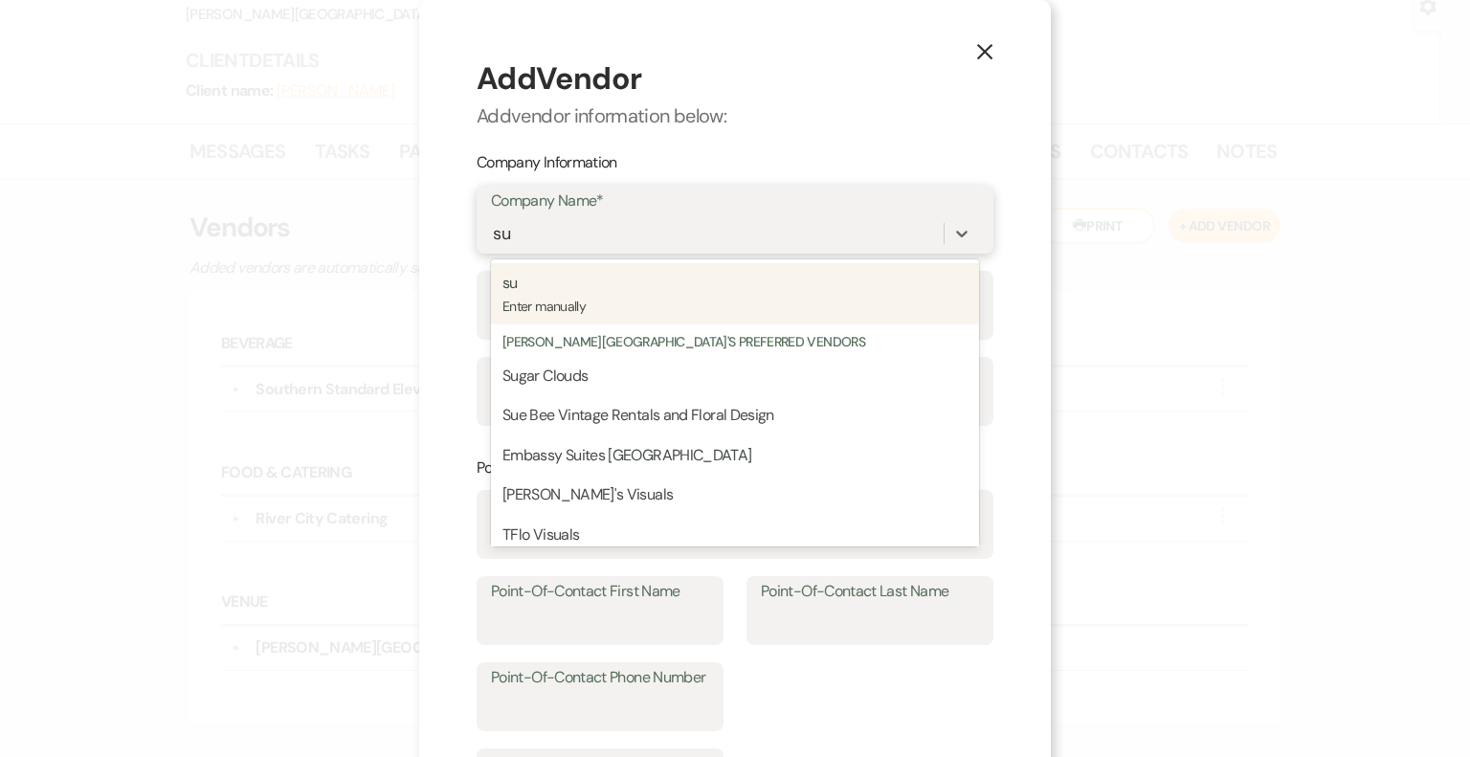
type input "sue"
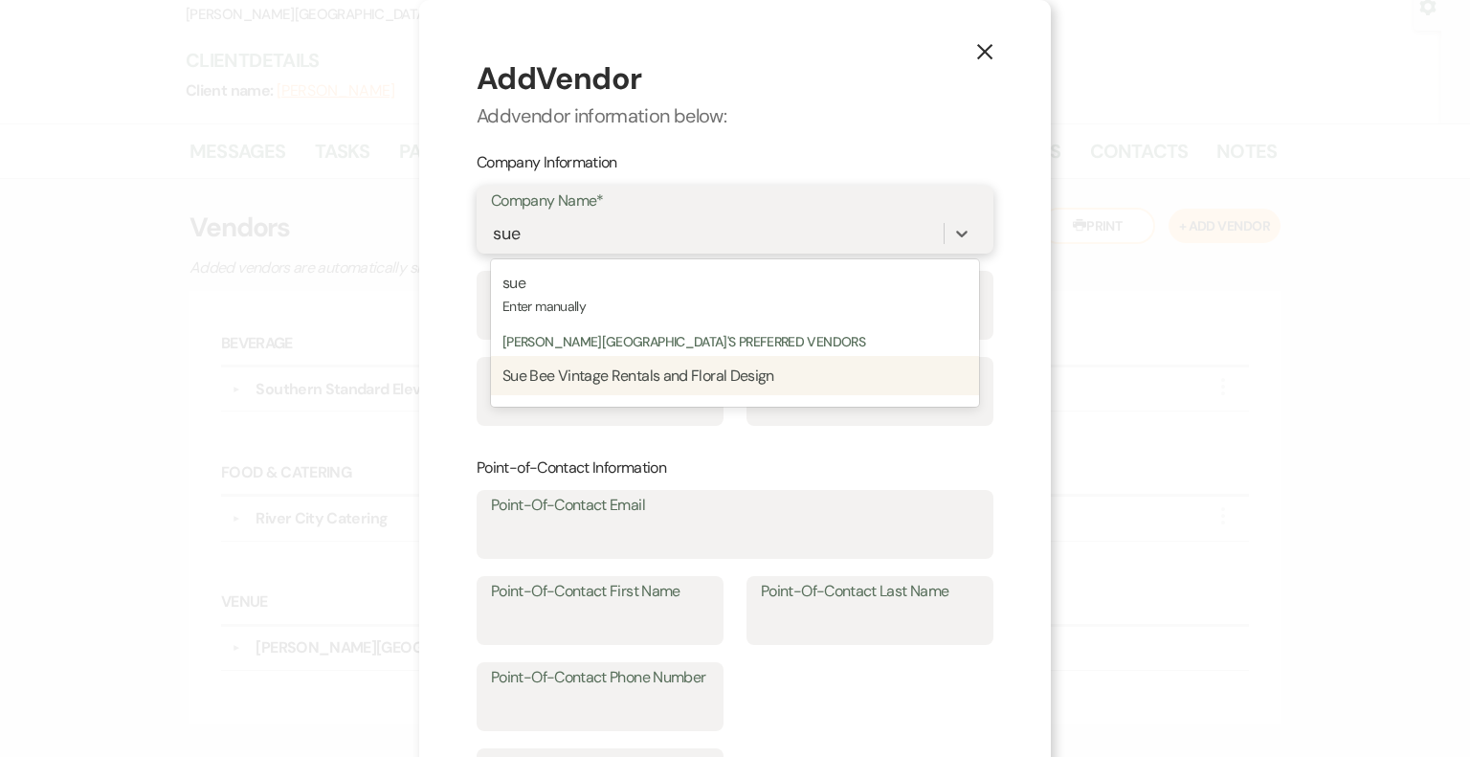
click at [666, 371] on span "Sue Bee Vintage Rentals and Floral Design" at bounding box center [639, 376] width 272 height 20
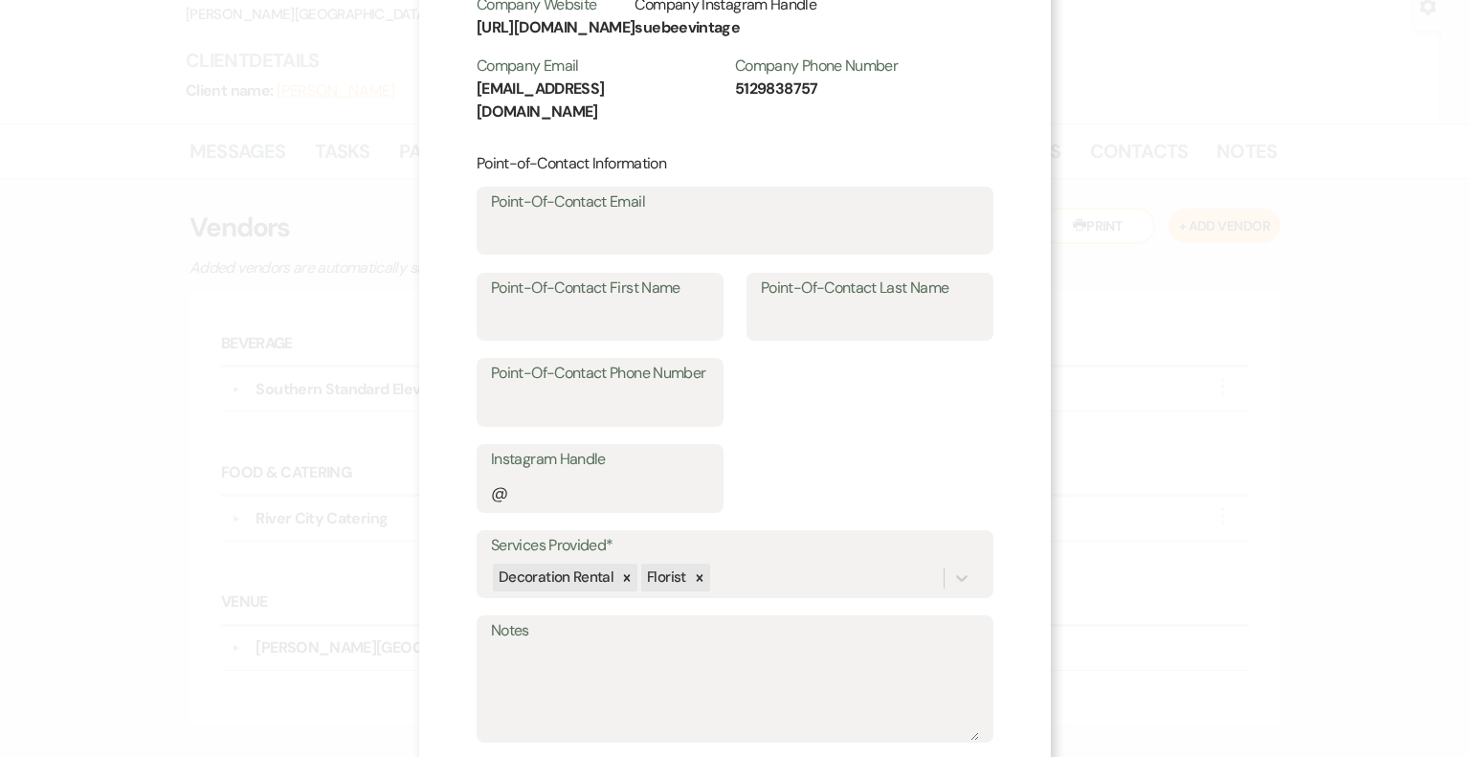
scroll to position [287, 0]
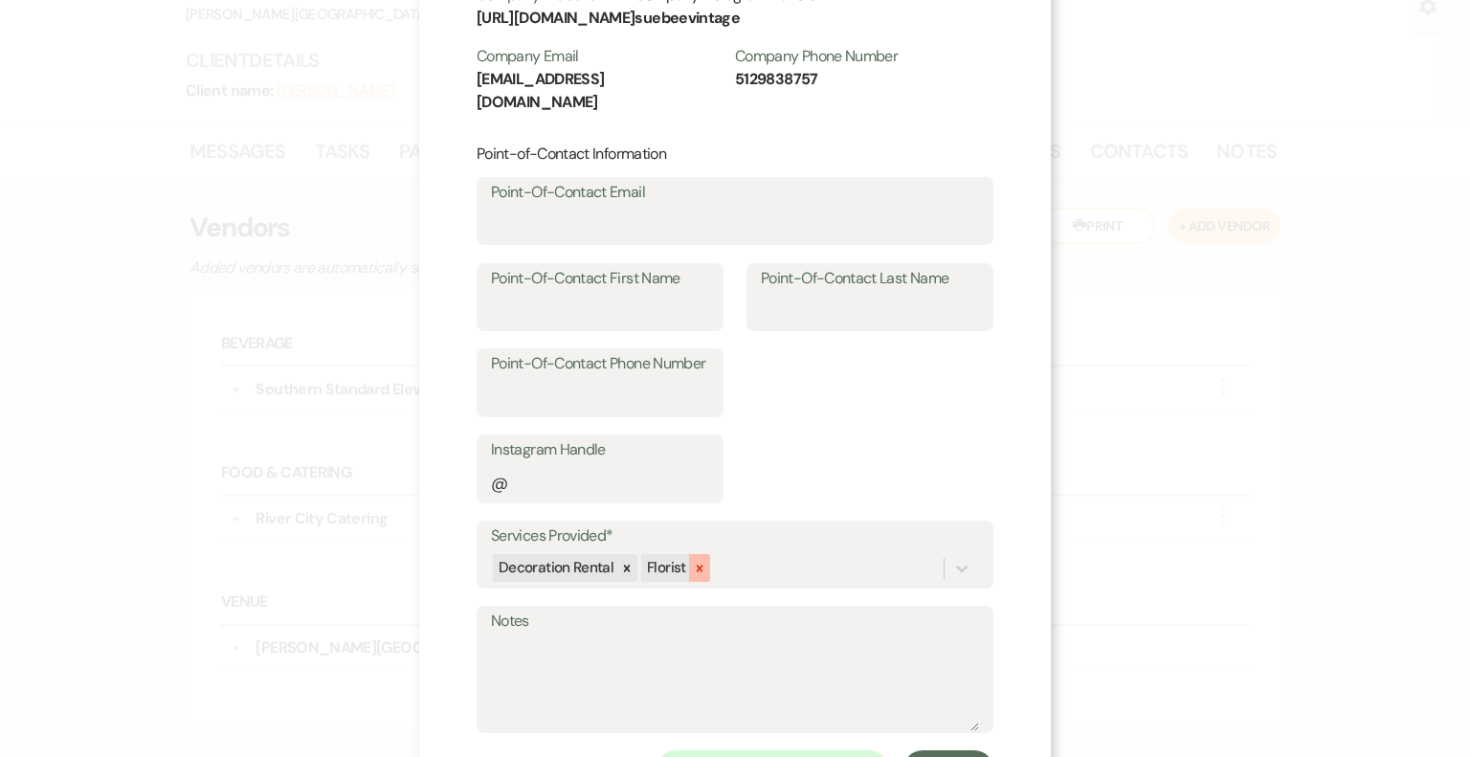
click at [694, 562] on icon at bounding box center [699, 568] width 13 height 13
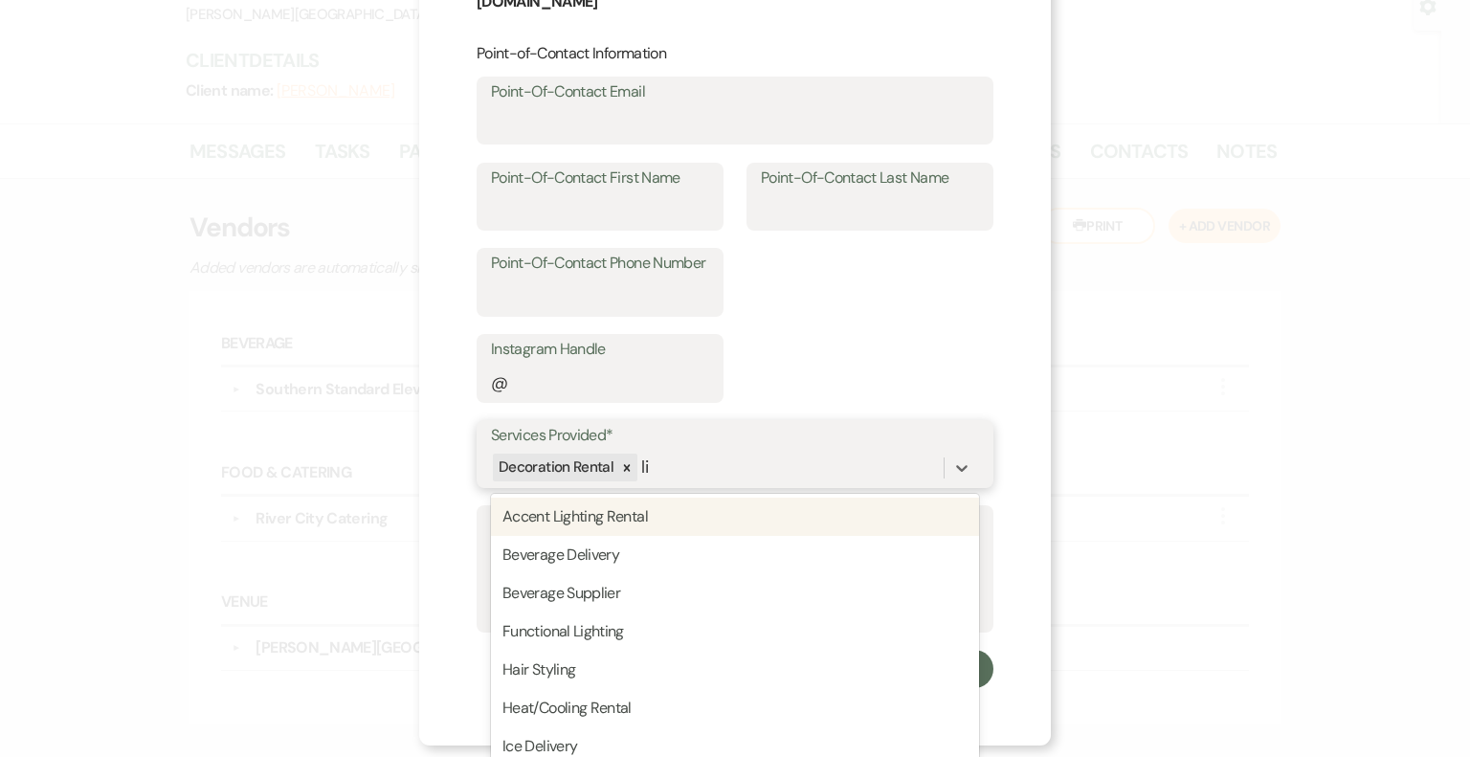
type input "lin"
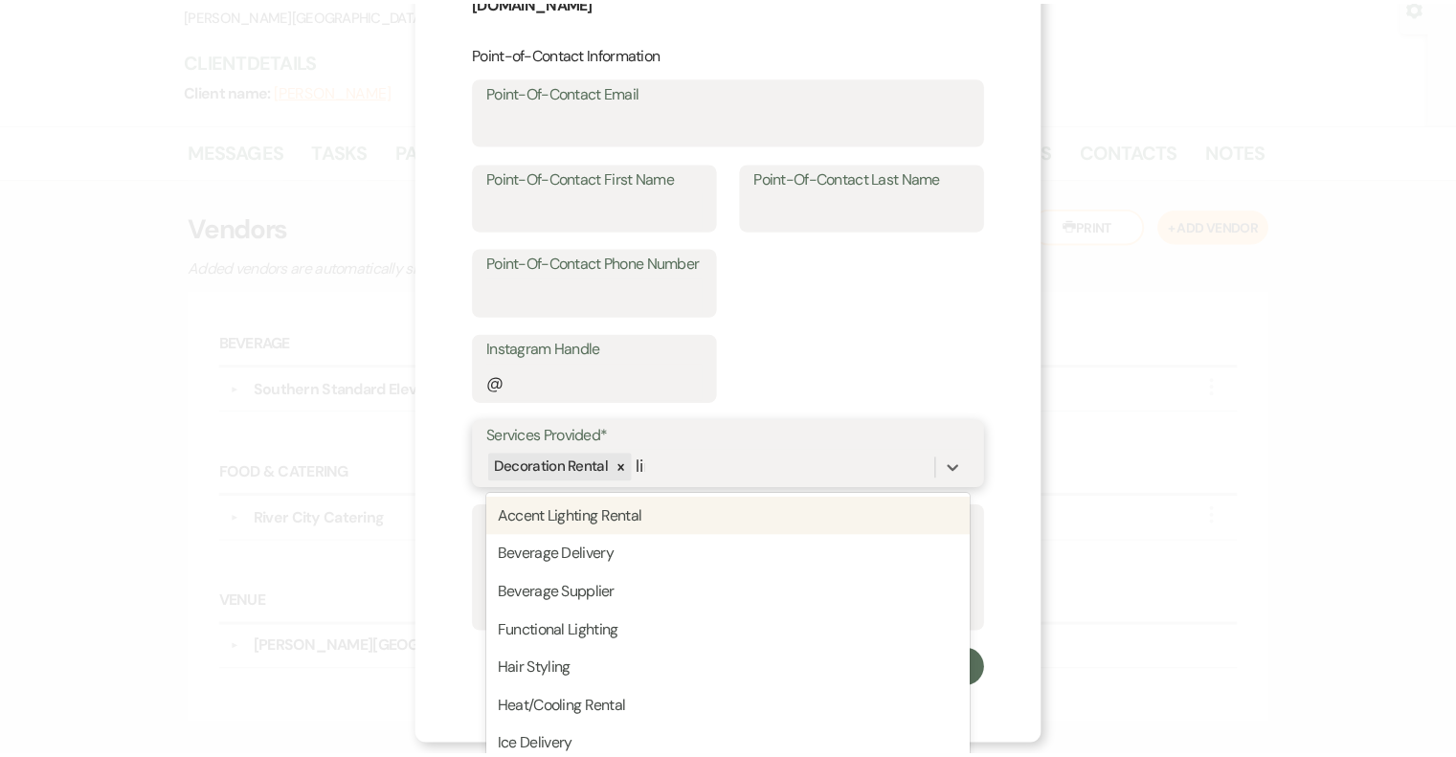
scroll to position [352, 0]
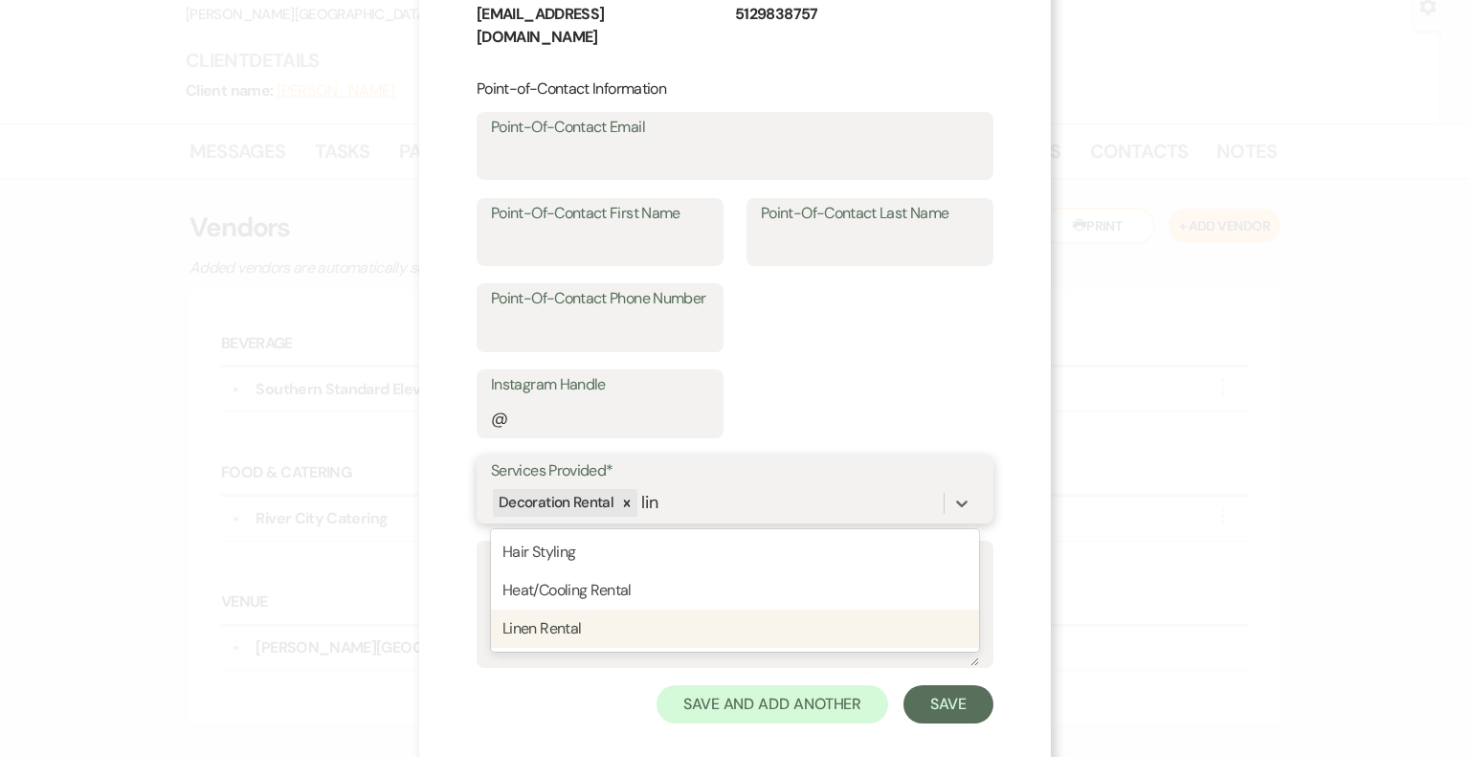
click at [576, 610] on div "Linen Rental" at bounding box center [735, 629] width 488 height 38
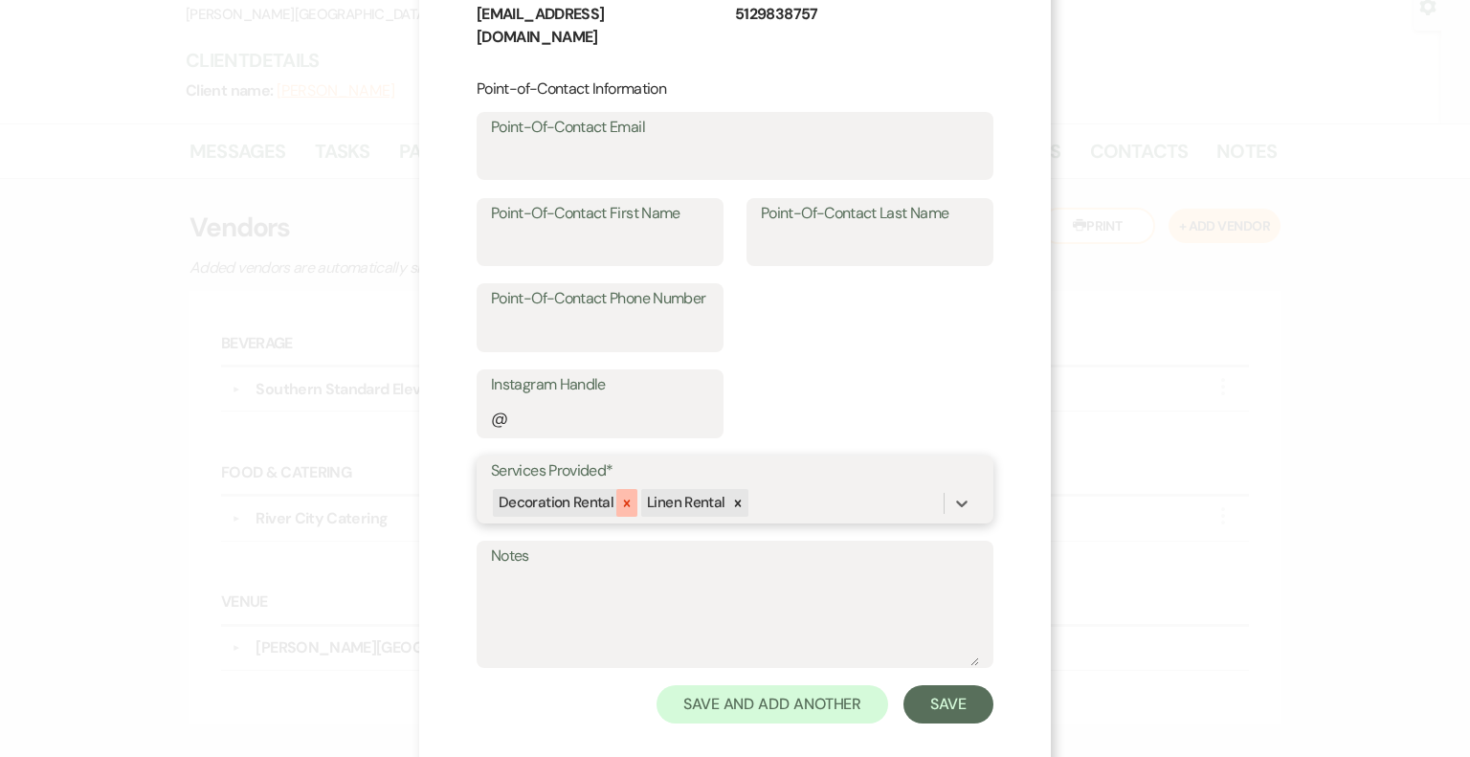
click at [620, 497] on icon at bounding box center [626, 503] width 13 height 13
click at [936, 685] on button "Save" at bounding box center [949, 704] width 90 height 38
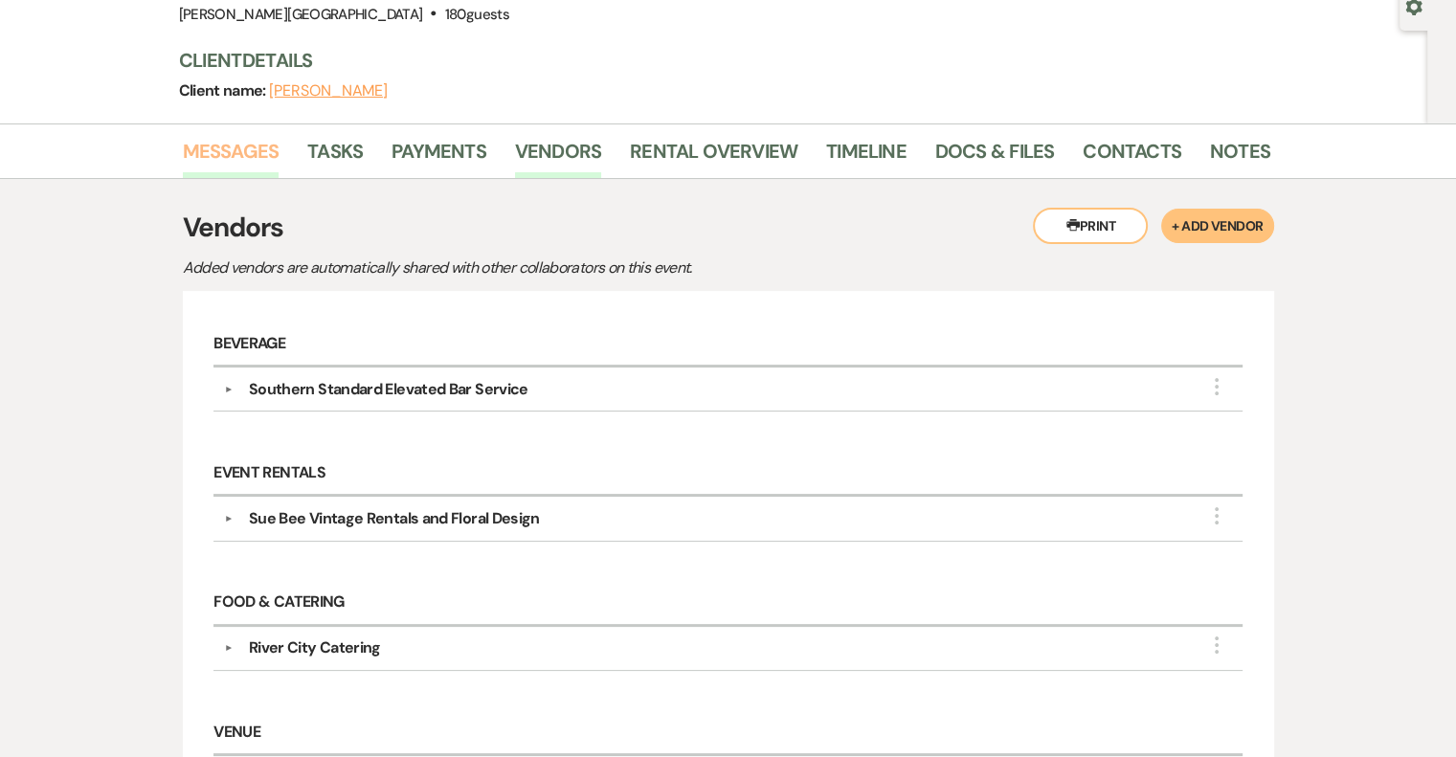
click at [245, 151] on link "Messages" at bounding box center [231, 157] width 97 height 42
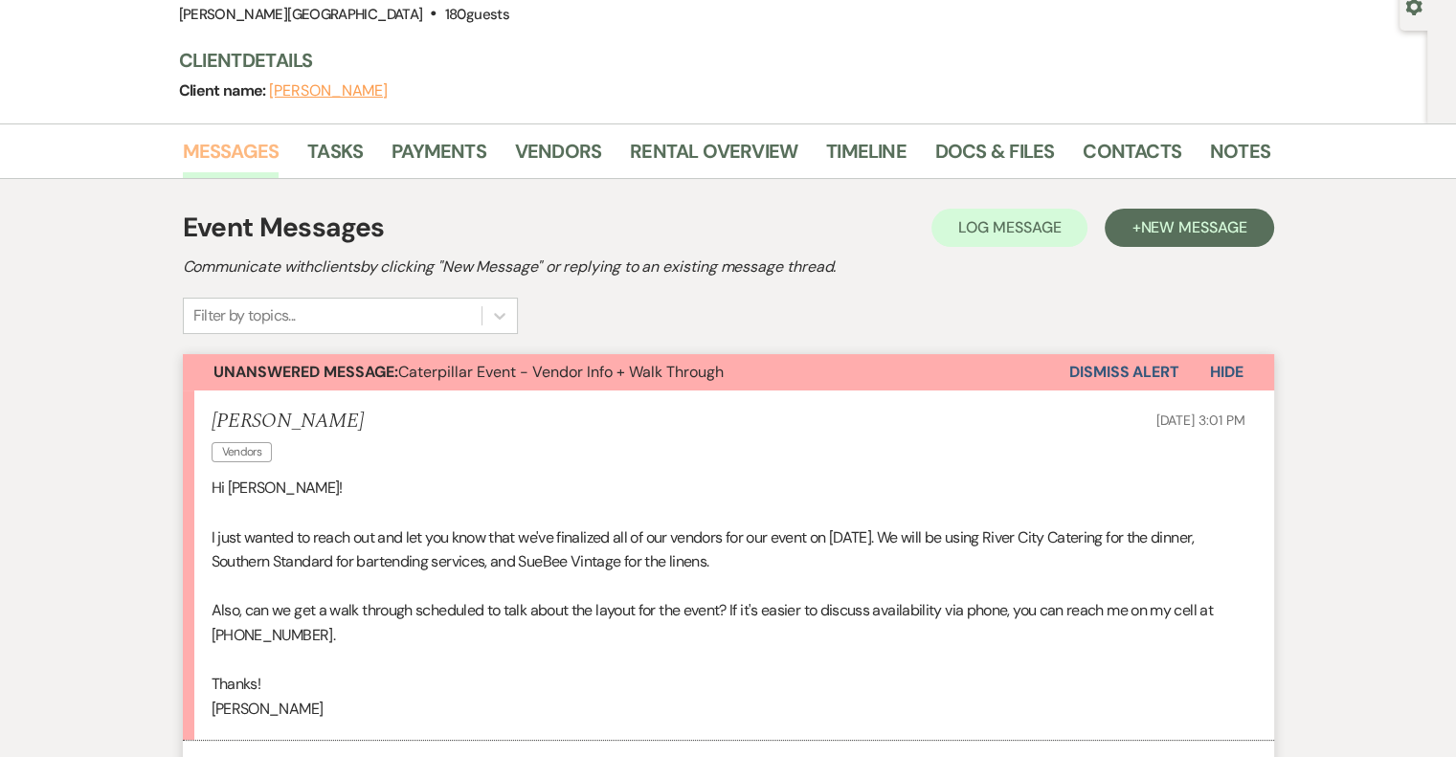
scroll to position [383, 0]
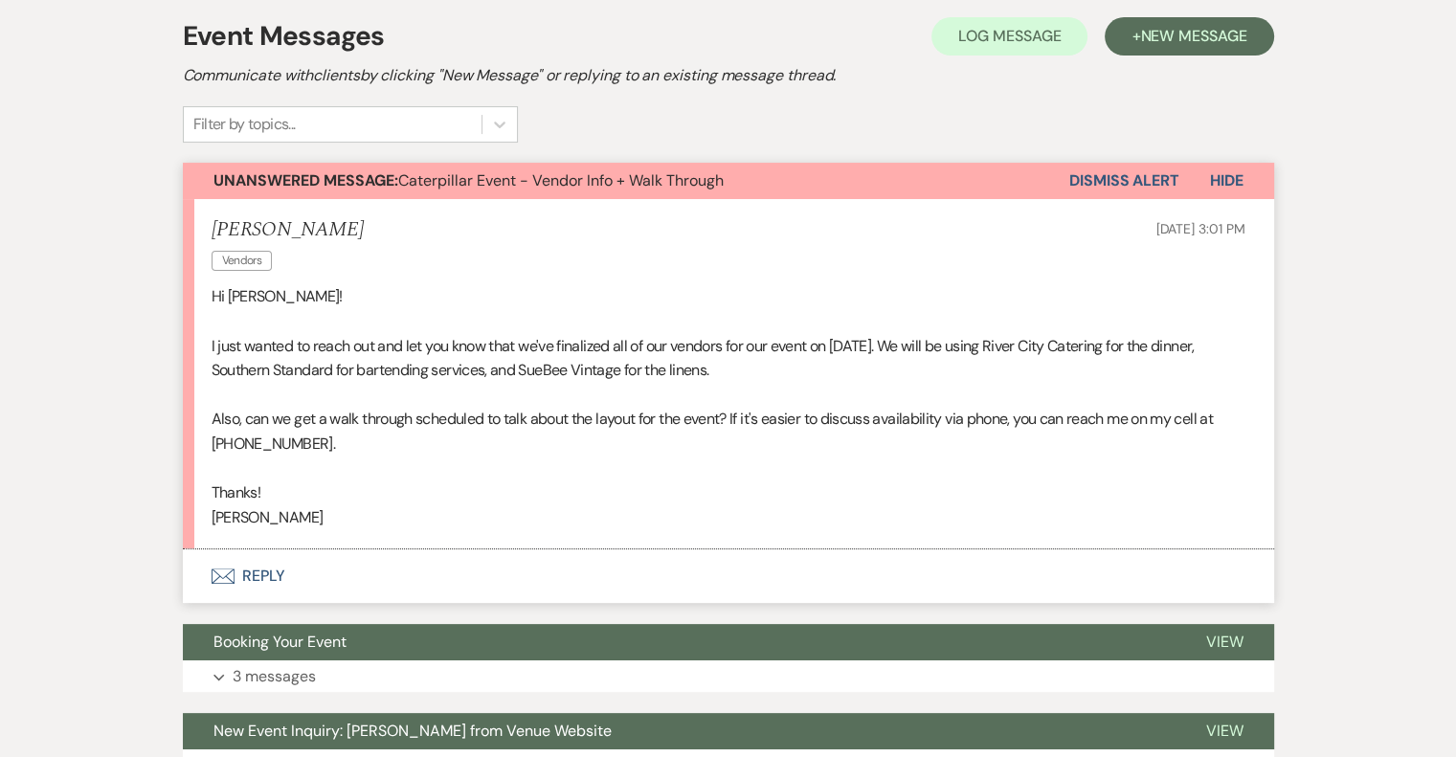
click at [281, 571] on button "Envelope Reply" at bounding box center [728, 576] width 1091 height 54
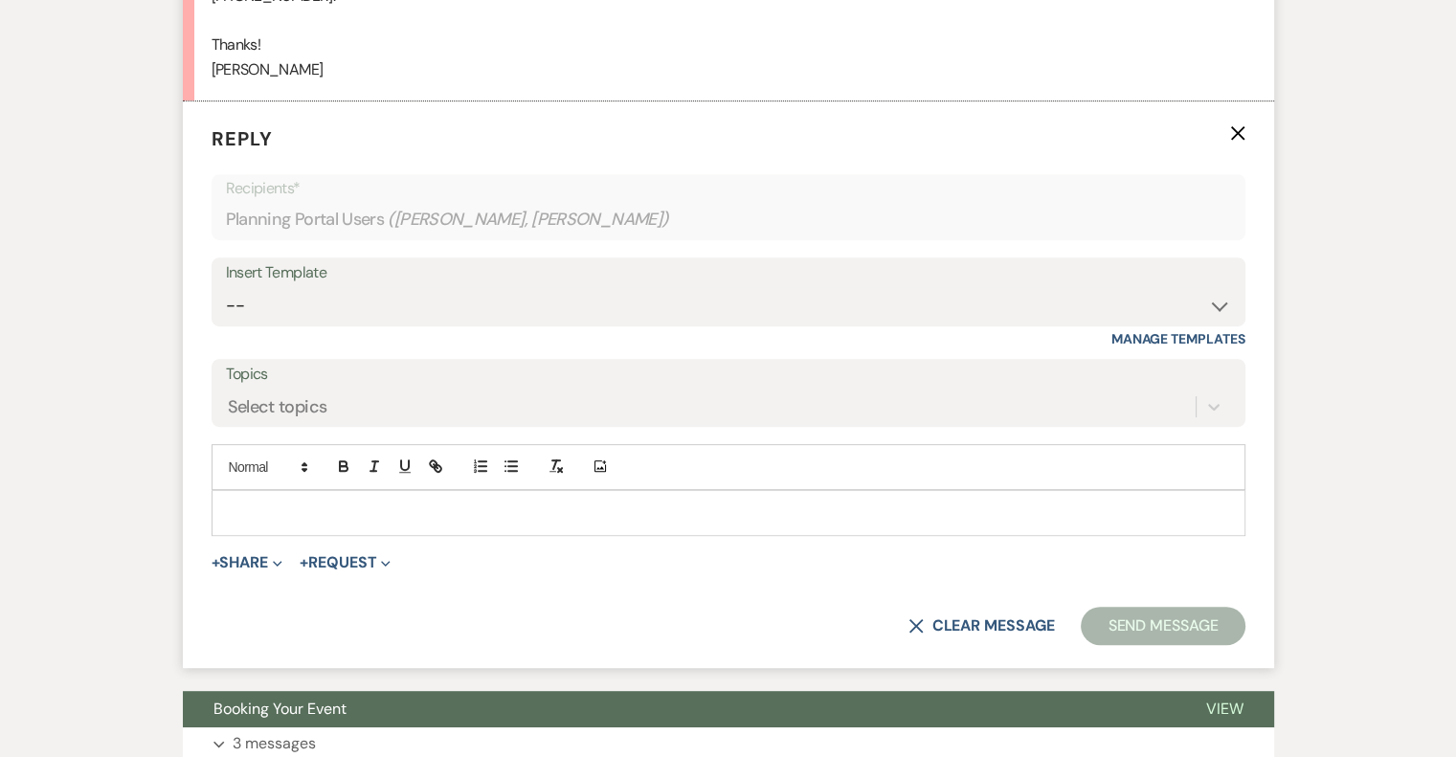
scroll to position [837, 0]
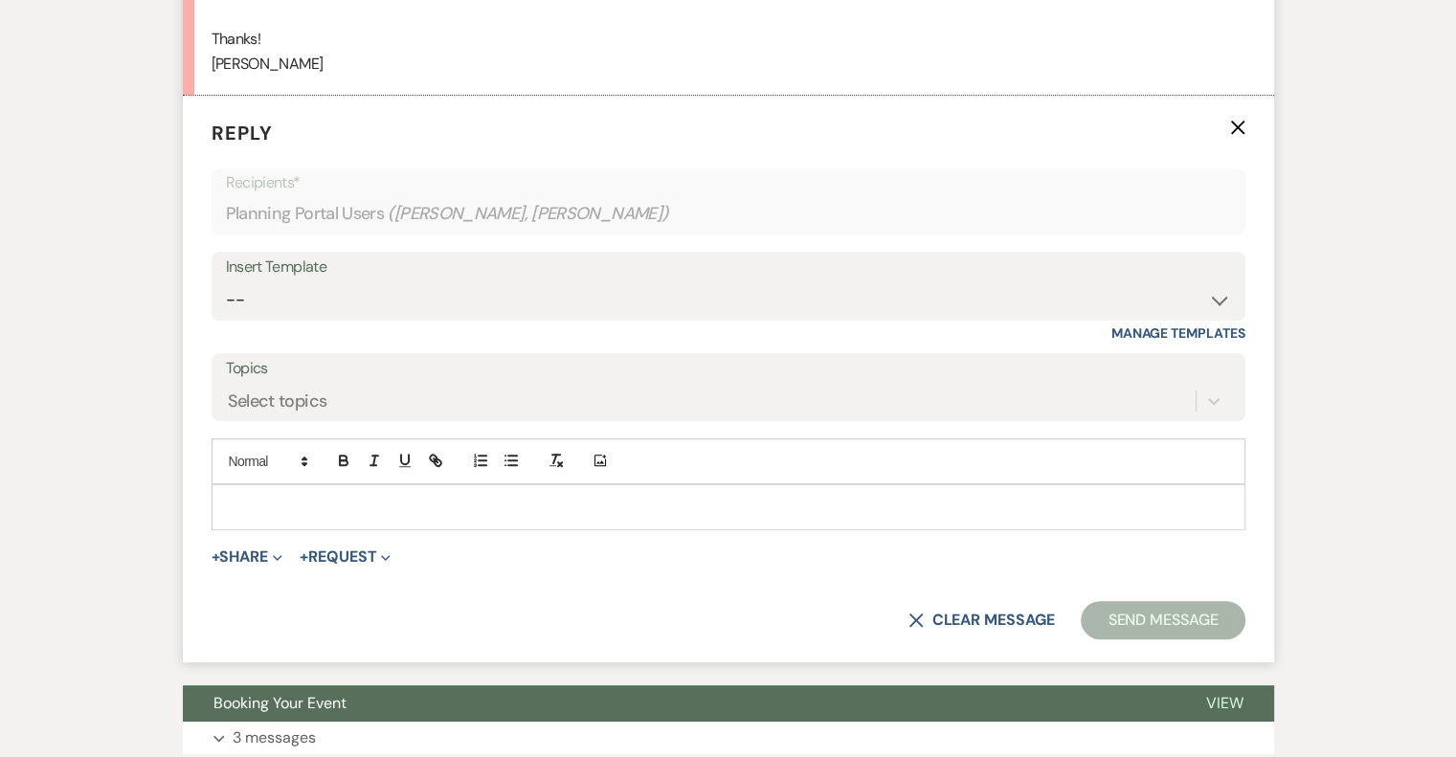
click at [327, 490] on div at bounding box center [729, 507] width 1032 height 44
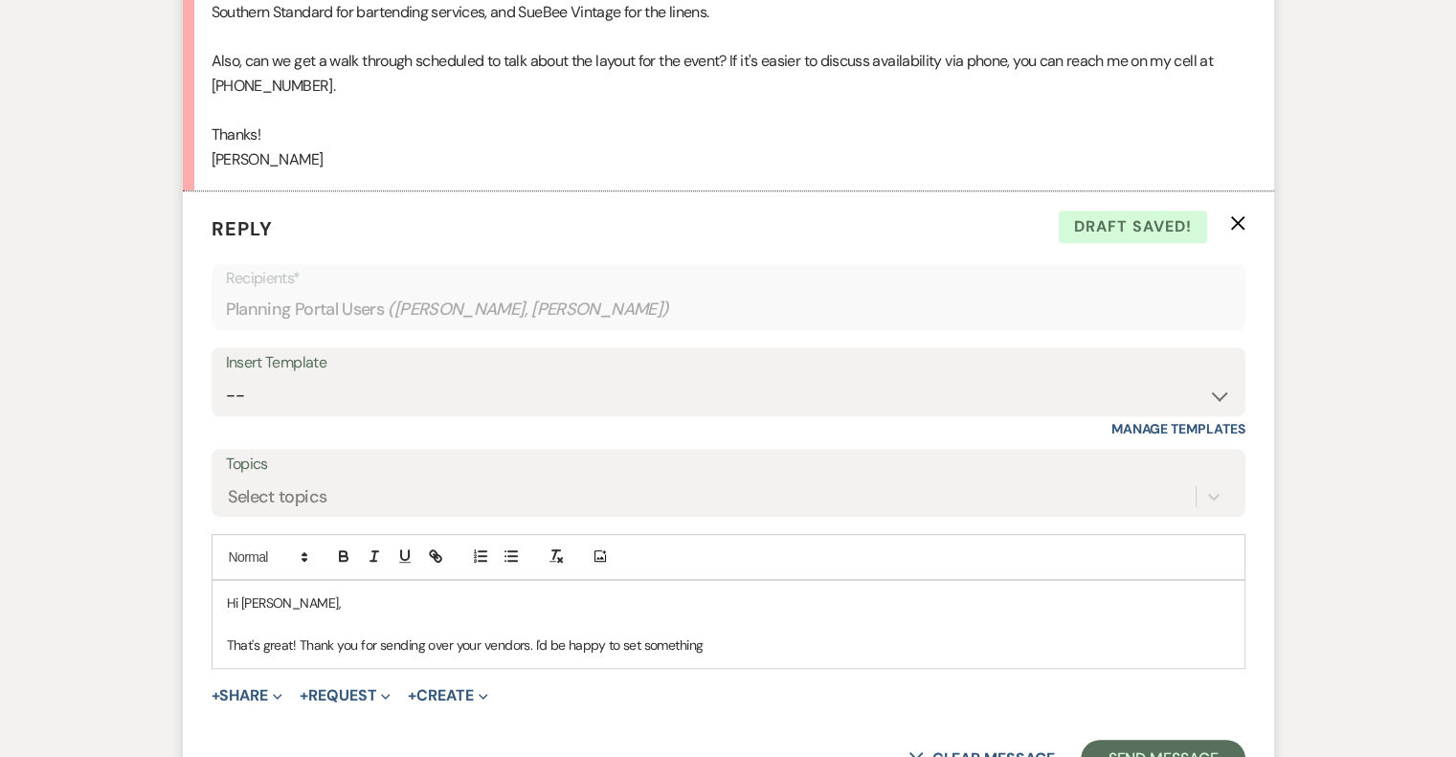
scroll to position [741, 0]
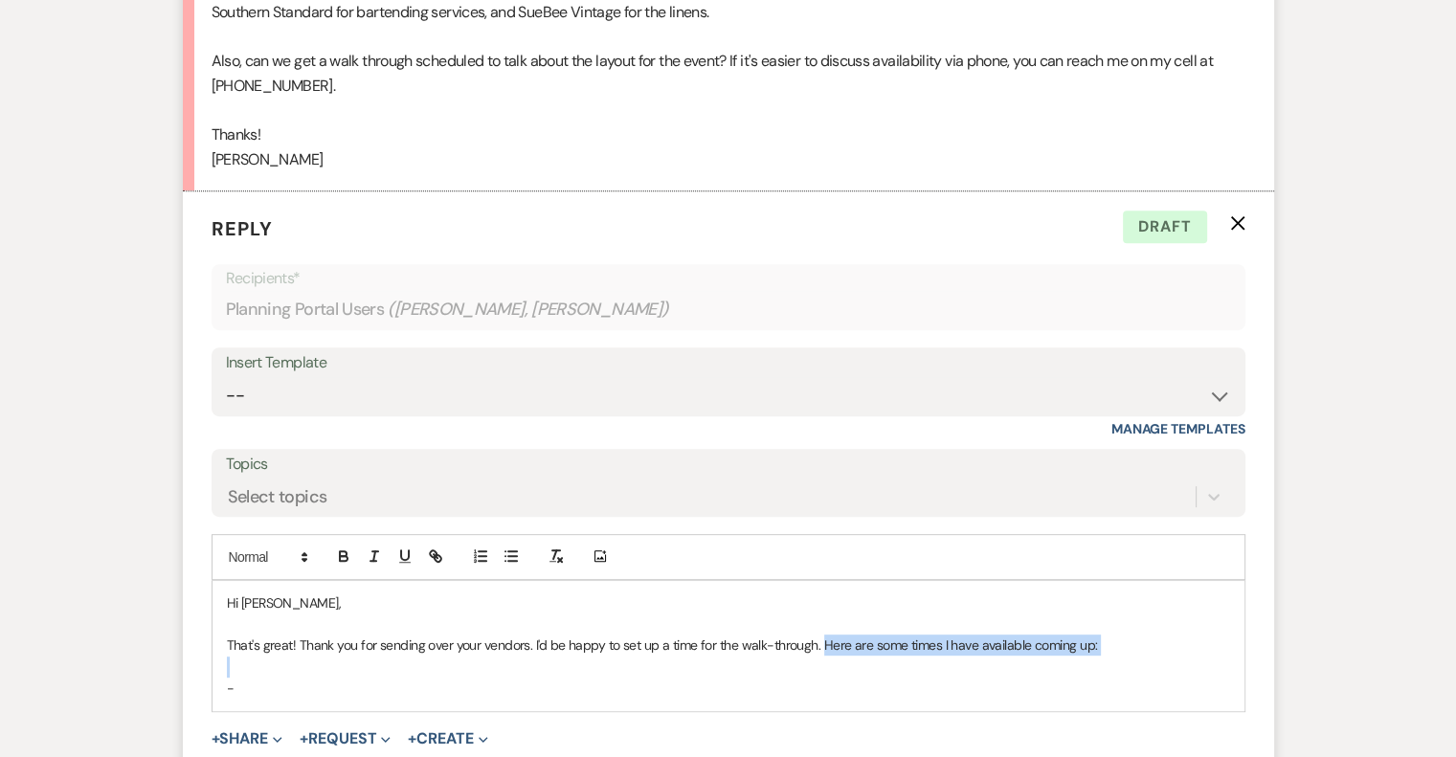
drag, startPoint x: 818, startPoint y: 642, endPoint x: 832, endPoint y: 667, distance: 28.3
click at [832, 667] on div "Hi [PERSON_NAME], That's great! Thank you for sending over your vendors. I'd be…" at bounding box center [729, 646] width 1032 height 130
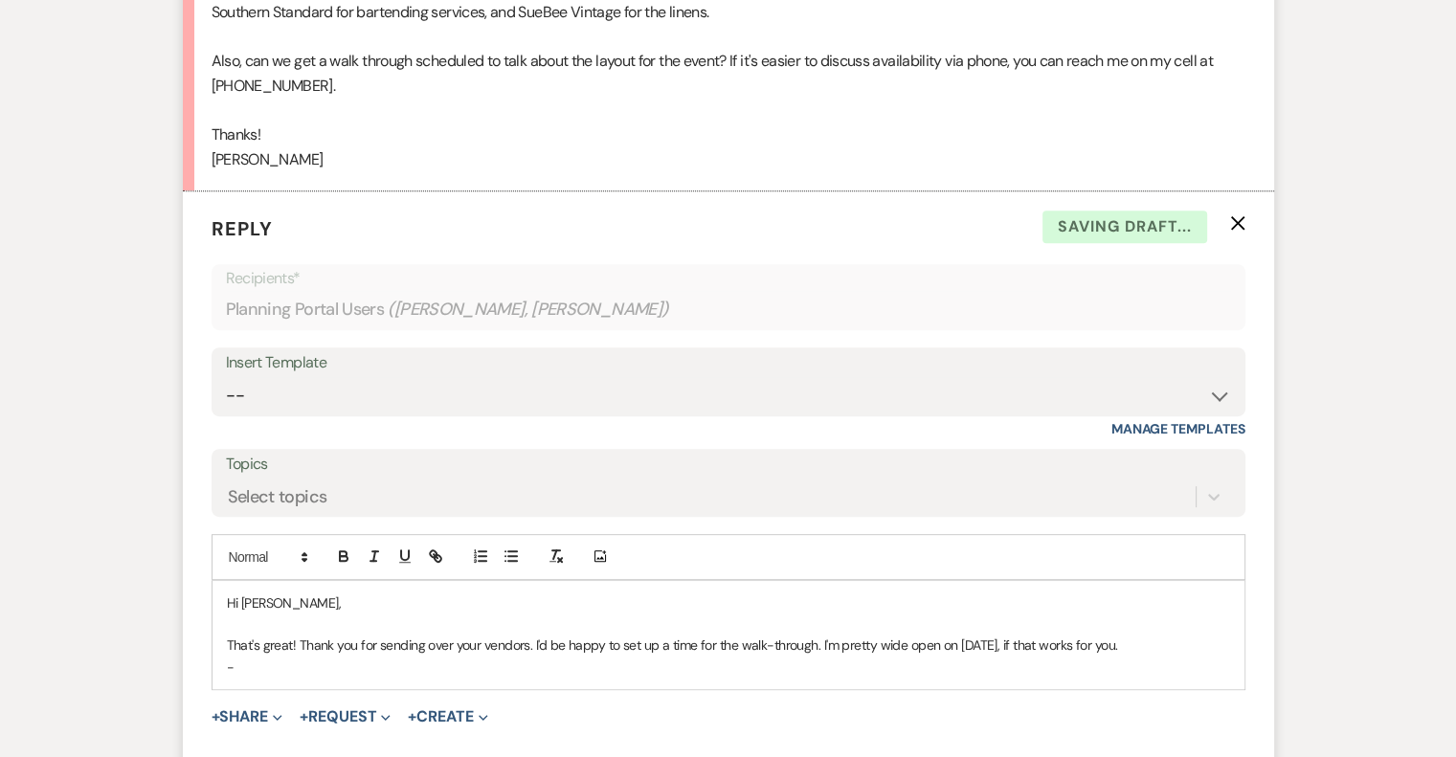
click at [234, 660] on p "-" at bounding box center [728, 667] width 1003 height 21
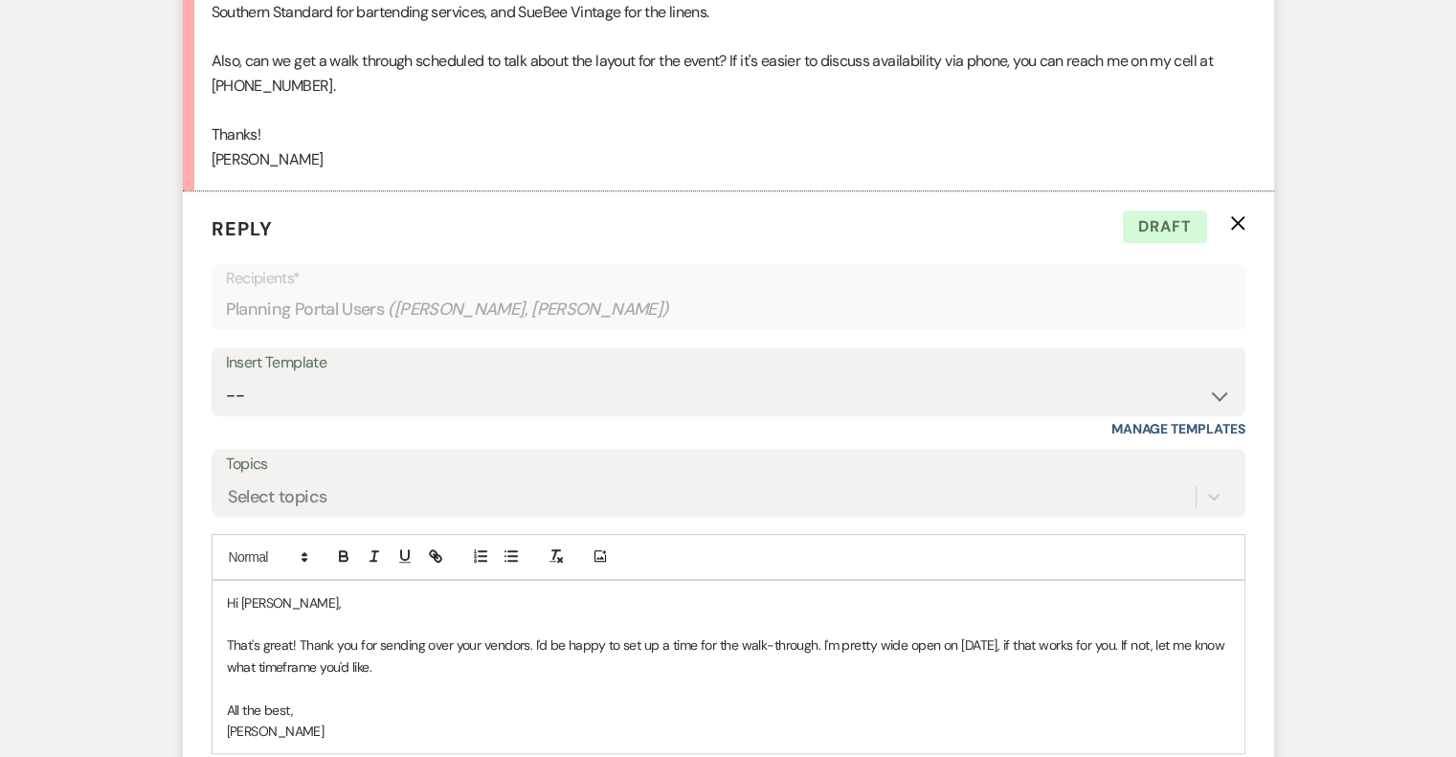
drag, startPoint x: 432, startPoint y: 668, endPoint x: 285, endPoint y: 665, distance: 146.5
click at [285, 665] on p "That's great! Thank you for sending over your vendors. I'd be happy to set up a…" at bounding box center [728, 656] width 1003 height 43
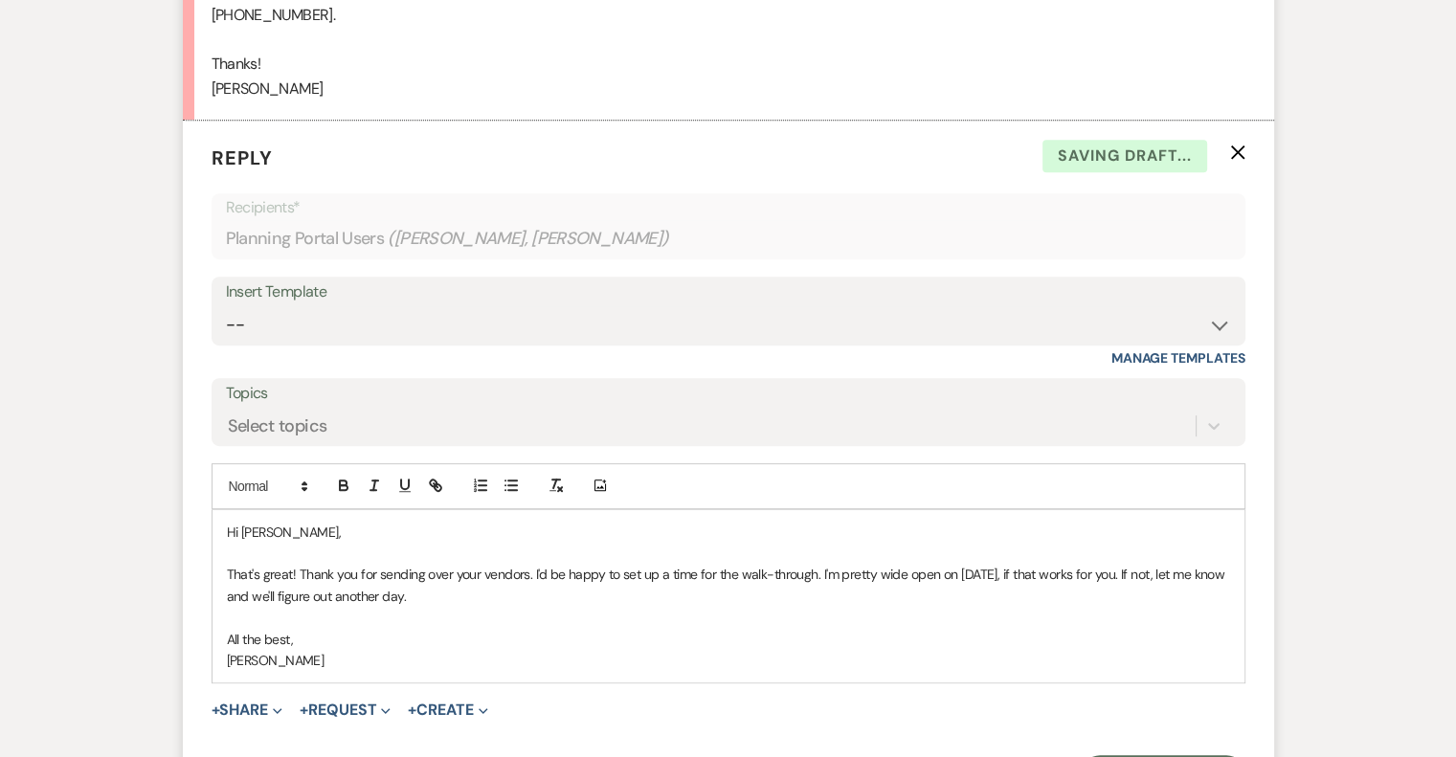
scroll to position [932, 0]
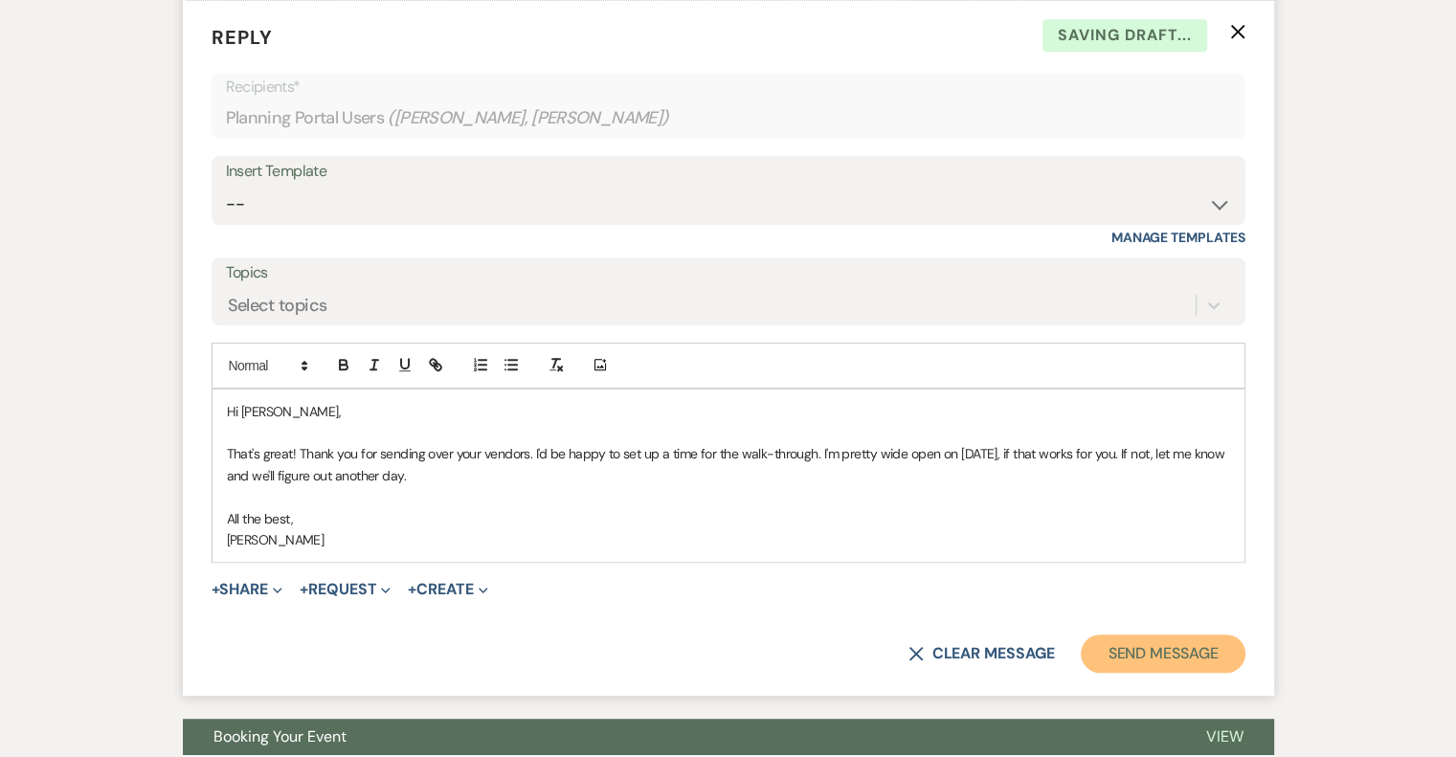
click at [1121, 655] on button "Send Message" at bounding box center [1163, 654] width 164 height 38
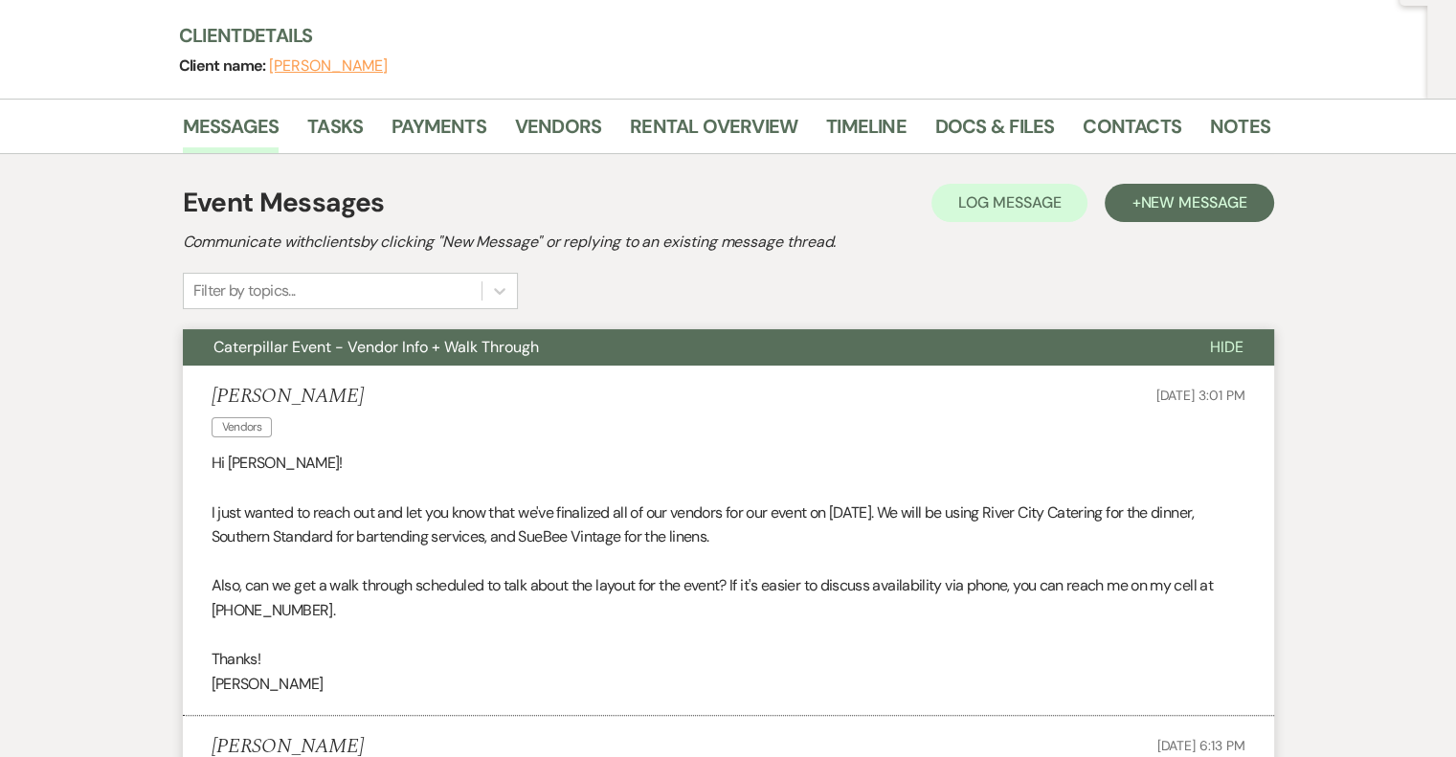
scroll to position [0, 0]
